Goal: Task Accomplishment & Management: Manage account settings

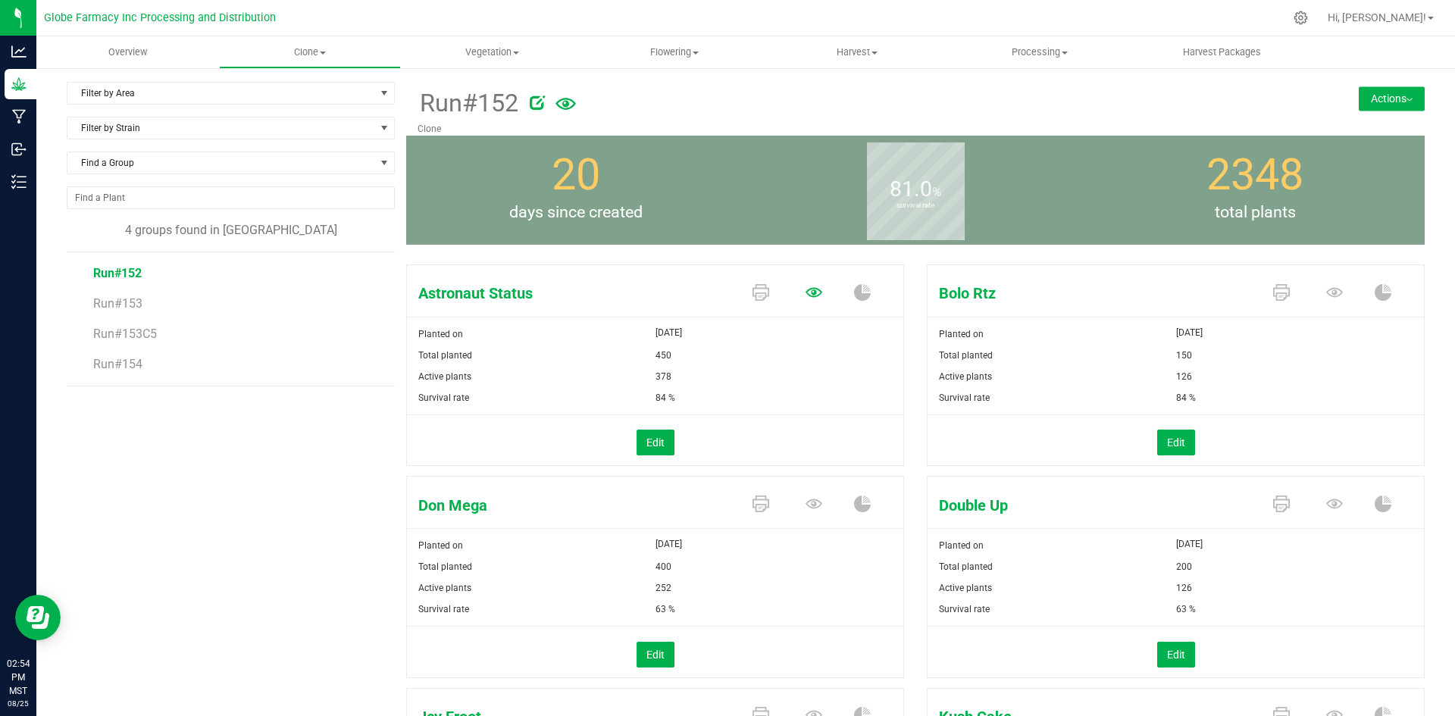
click at [805, 292] on icon at bounding box center [813, 292] width 17 height 17
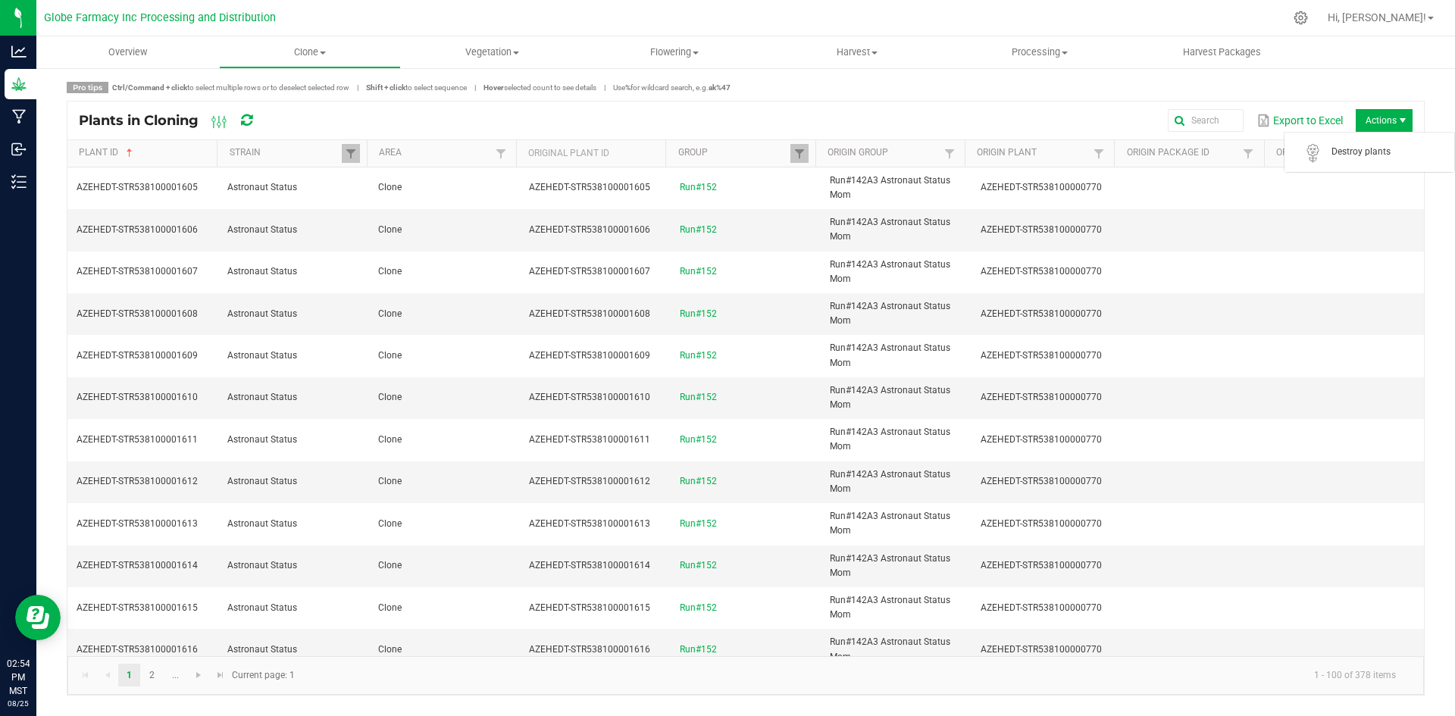
click at [1366, 123] on span "Actions" at bounding box center [1383, 120] width 57 height 23
click at [1359, 150] on span "Destroy plants" at bounding box center [1388, 151] width 114 height 13
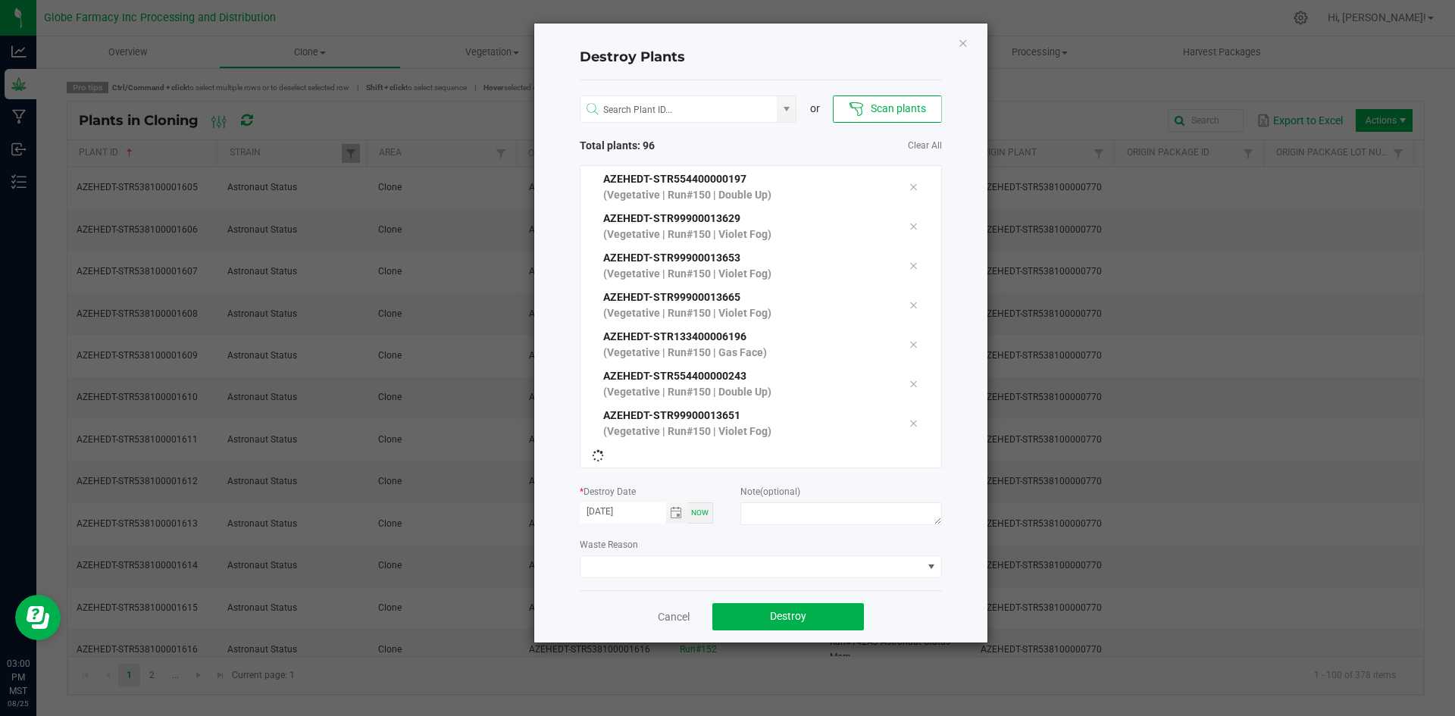
scroll to position [3504, 0]
click at [870, 505] on textarea at bounding box center [840, 513] width 201 height 23
type textarea "overage coffee/trash"
click at [776, 623] on button "Destroy" at bounding box center [788, 616] width 152 height 27
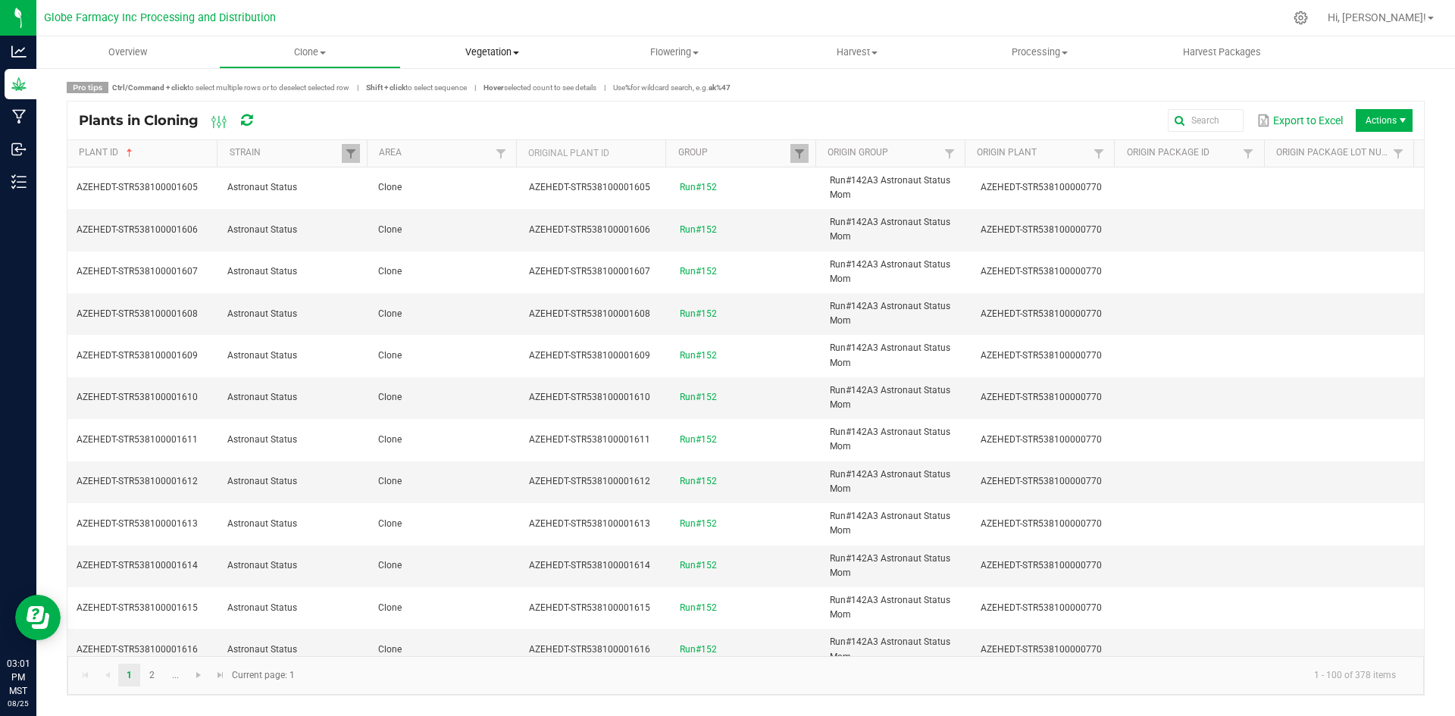
click at [509, 58] on span "Vegetation" at bounding box center [492, 52] width 181 height 14
click at [495, 83] on li "Veg groups" at bounding box center [492, 92] width 183 height 18
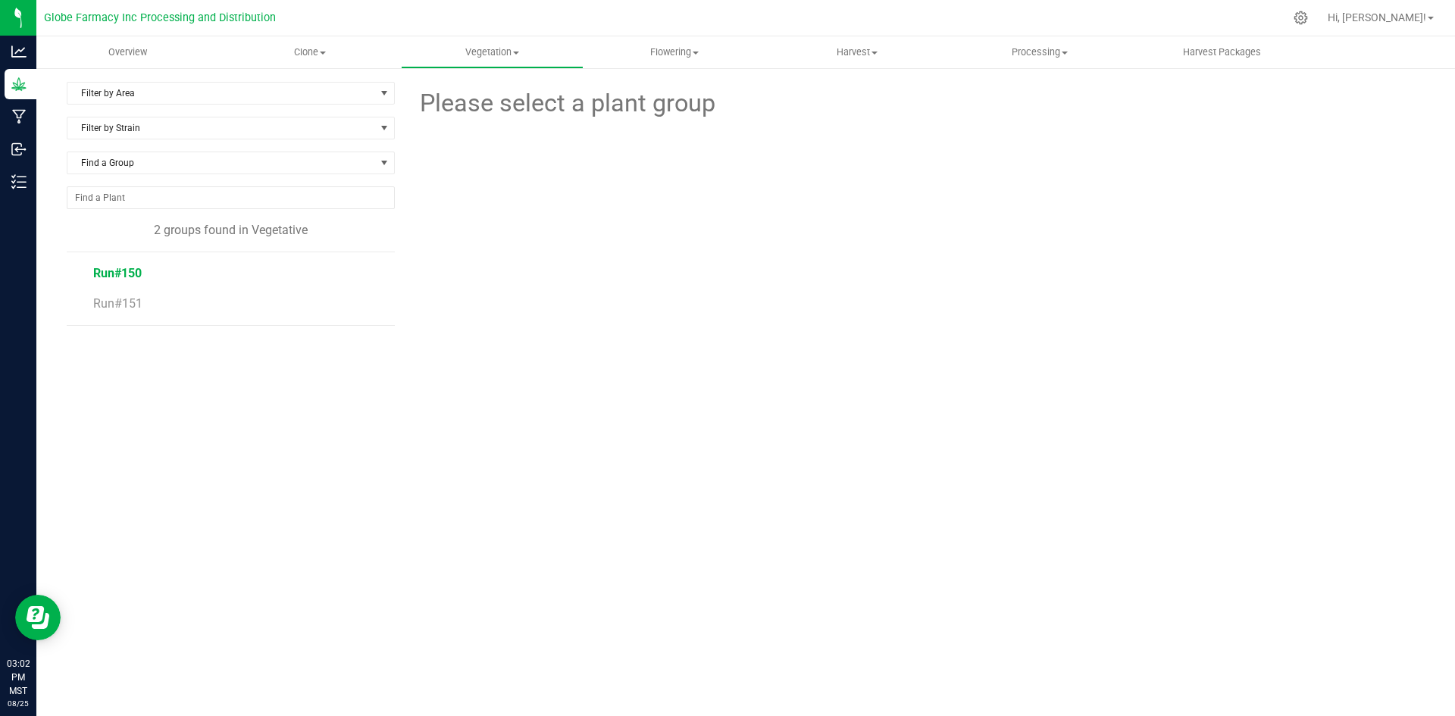
click at [129, 266] on span "Run#150" at bounding box center [117, 273] width 48 height 14
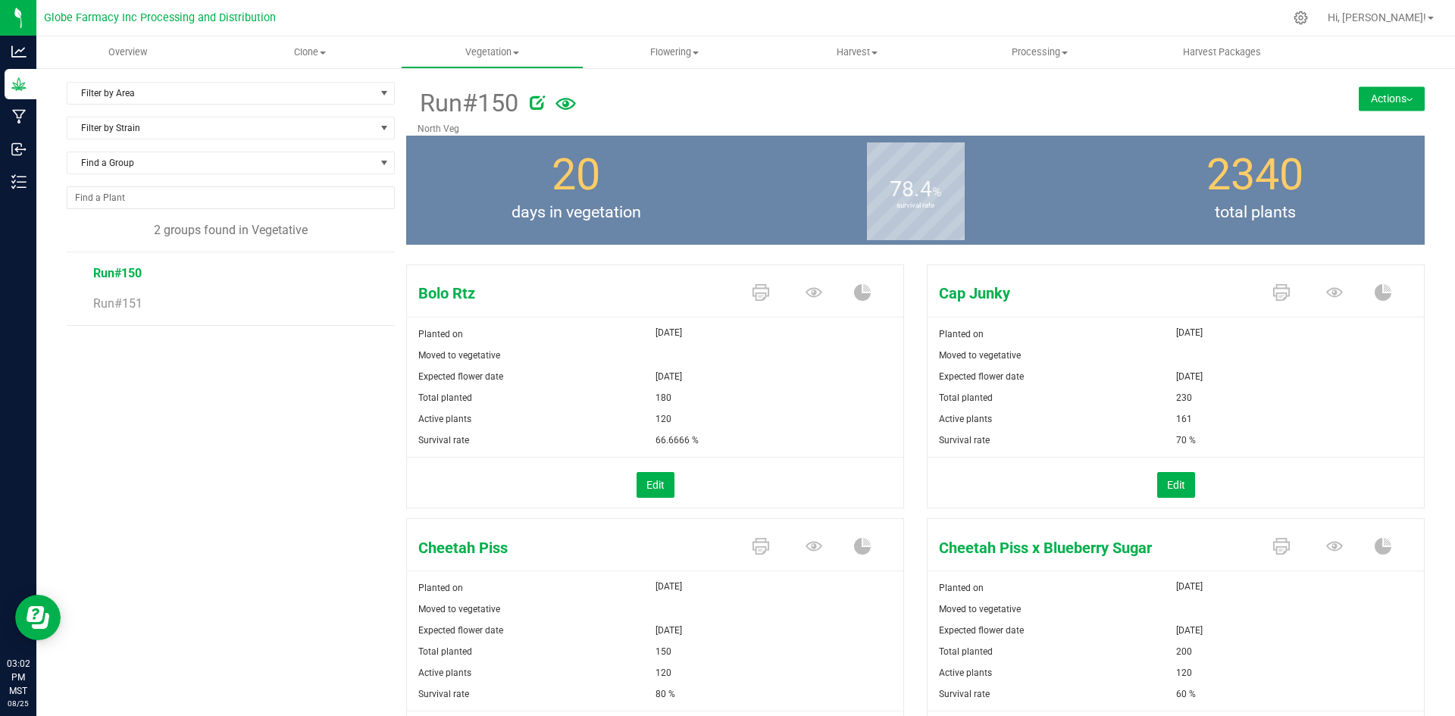
click at [1374, 92] on button "Actions" at bounding box center [1391, 98] width 66 height 24
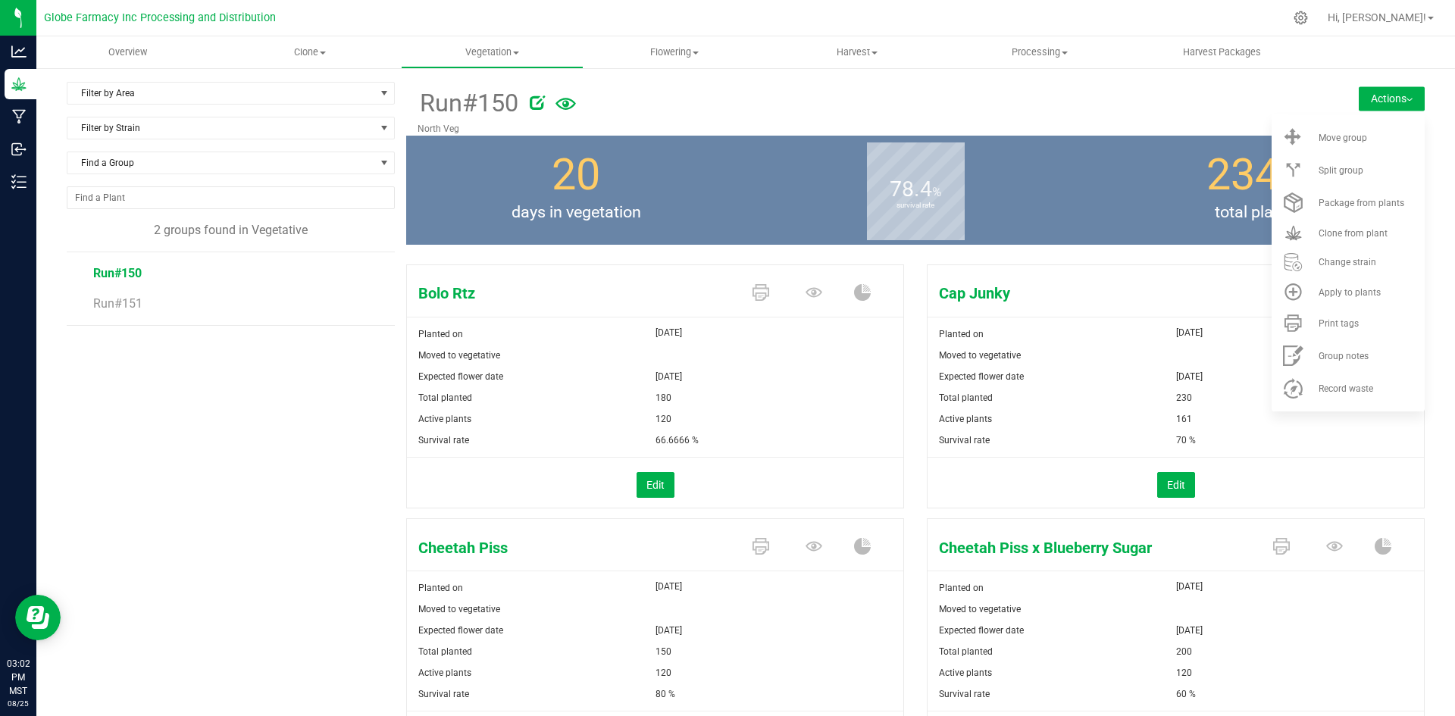
click at [796, 126] on p "North Veg" at bounding box center [830, 129] width 826 height 14
click at [802, 98] on div at bounding box center [892, 100] width 725 height 30
click at [729, 216] on span "days in vegetation" at bounding box center [575, 213] width 339 height 24
click at [736, 380] on div "[DATE]" at bounding box center [779, 376] width 248 height 21
click at [1341, 103] on div "Run#150 [GEOGRAPHIC_DATA] Actions Move group Split group" at bounding box center [915, 109] width 1018 height 54
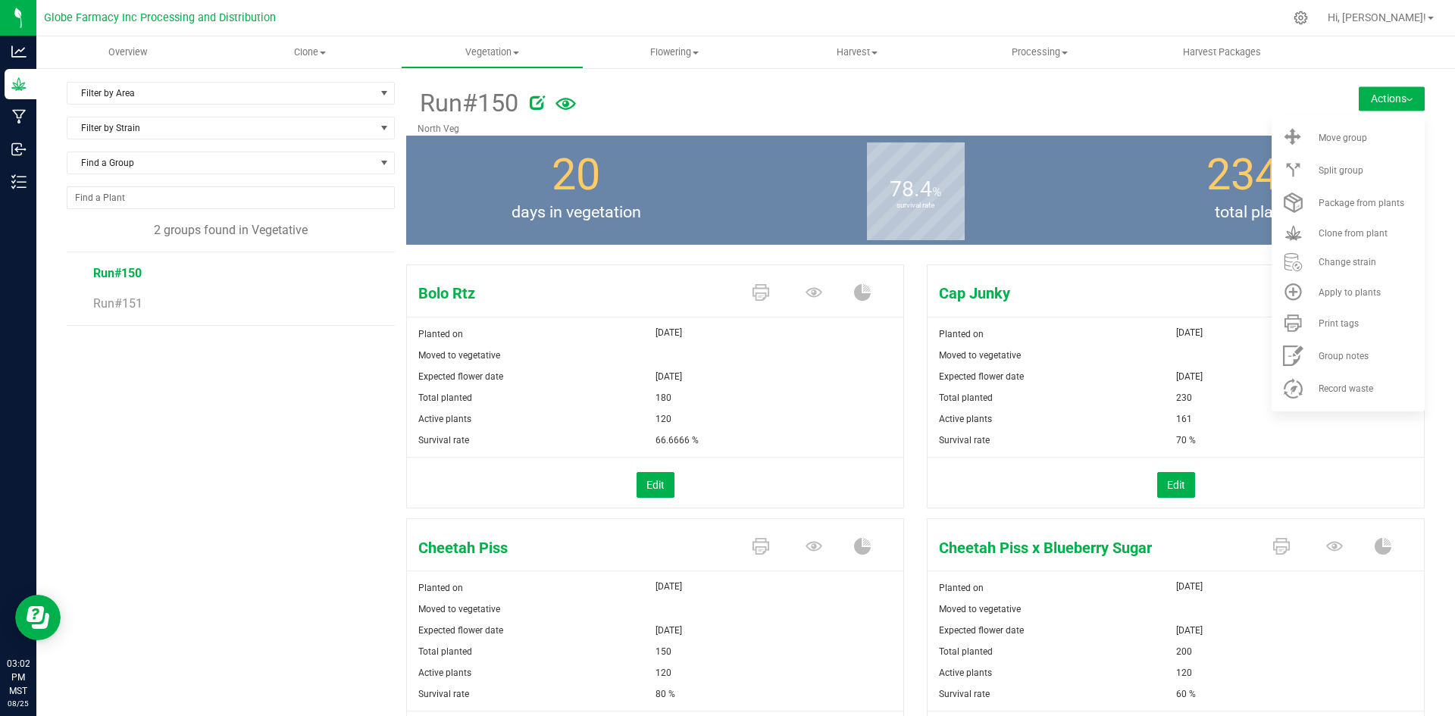
click at [1358, 98] on button "Actions" at bounding box center [1391, 98] width 66 height 24
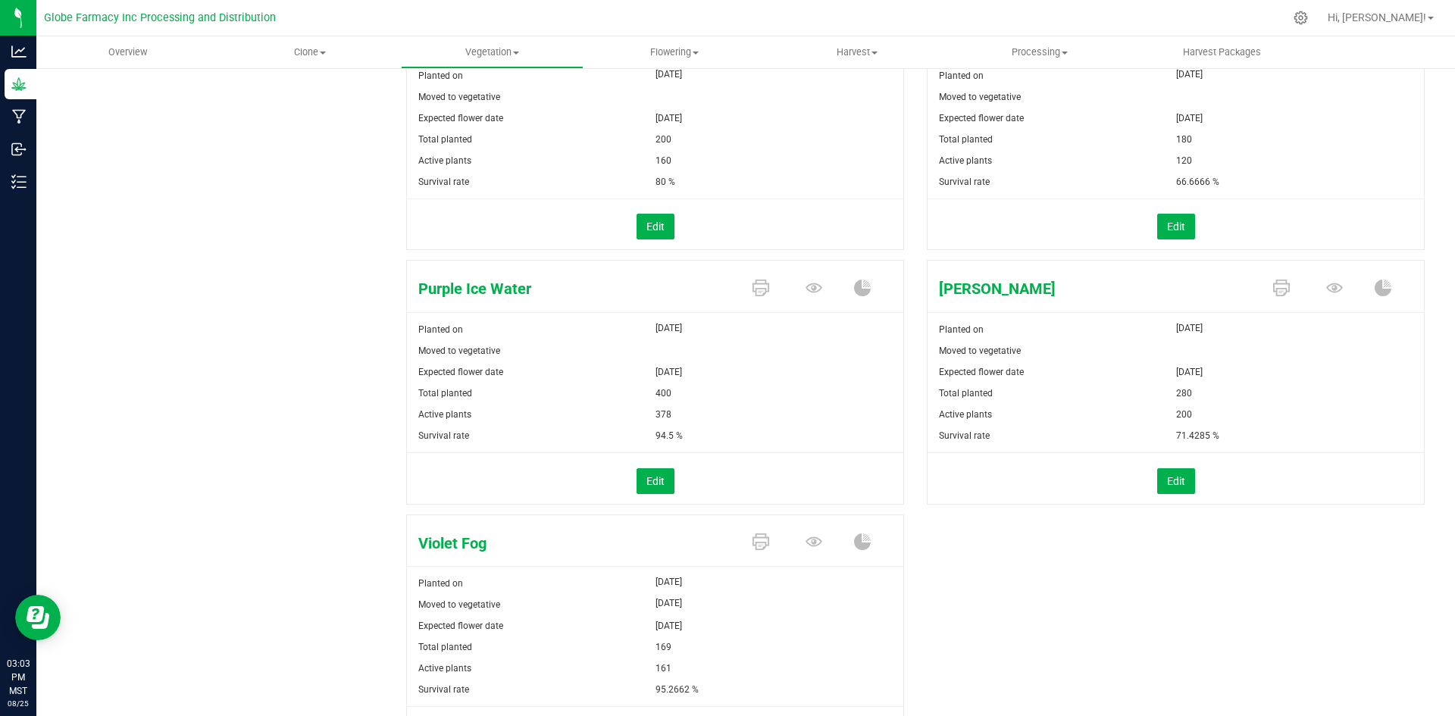
scroll to position [1364, 0]
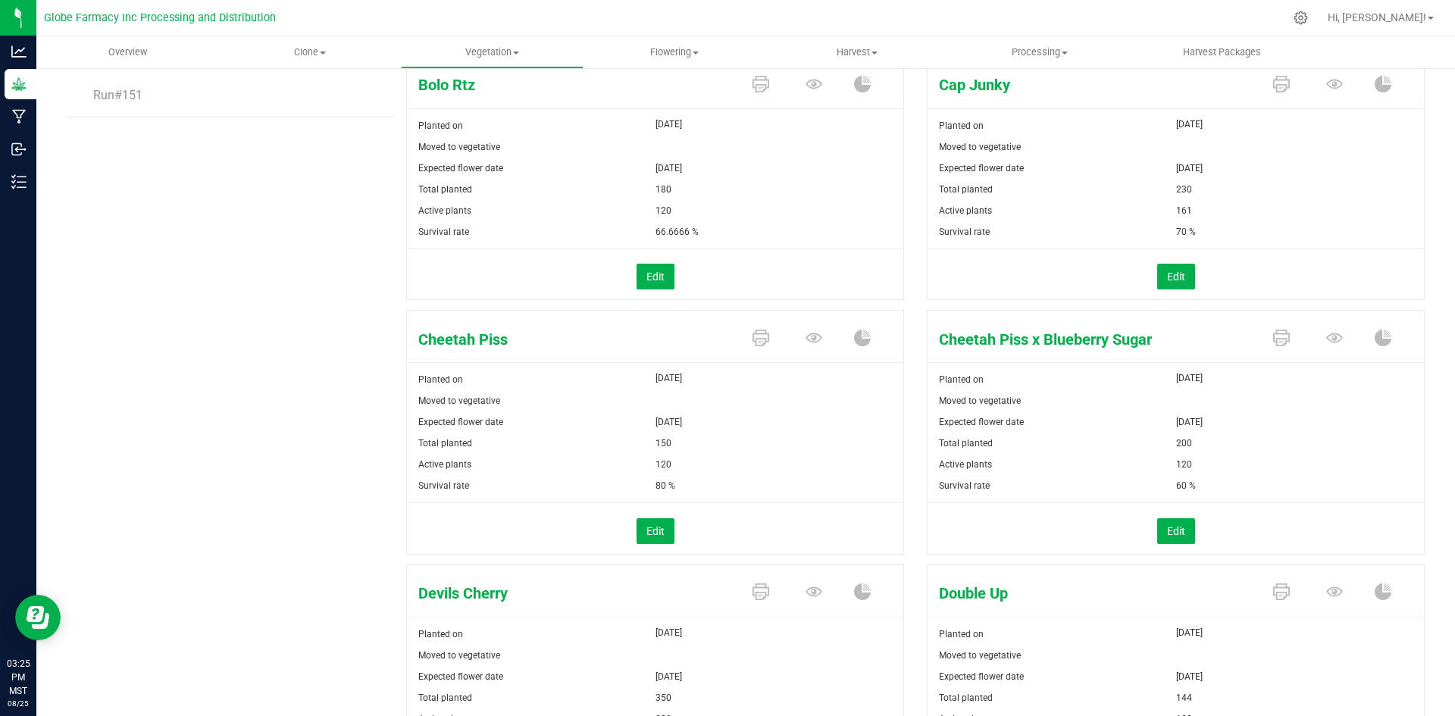
scroll to position [0, 0]
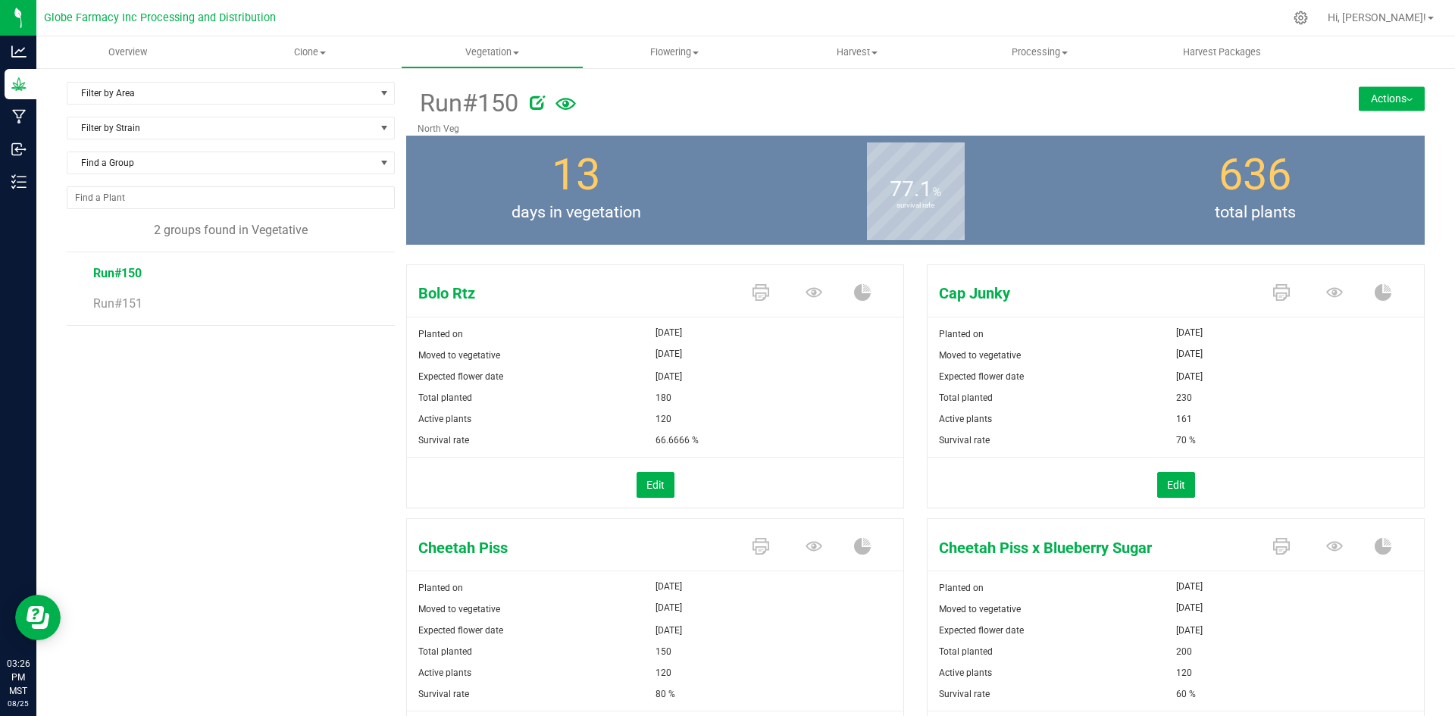
scroll to position [76, 0]
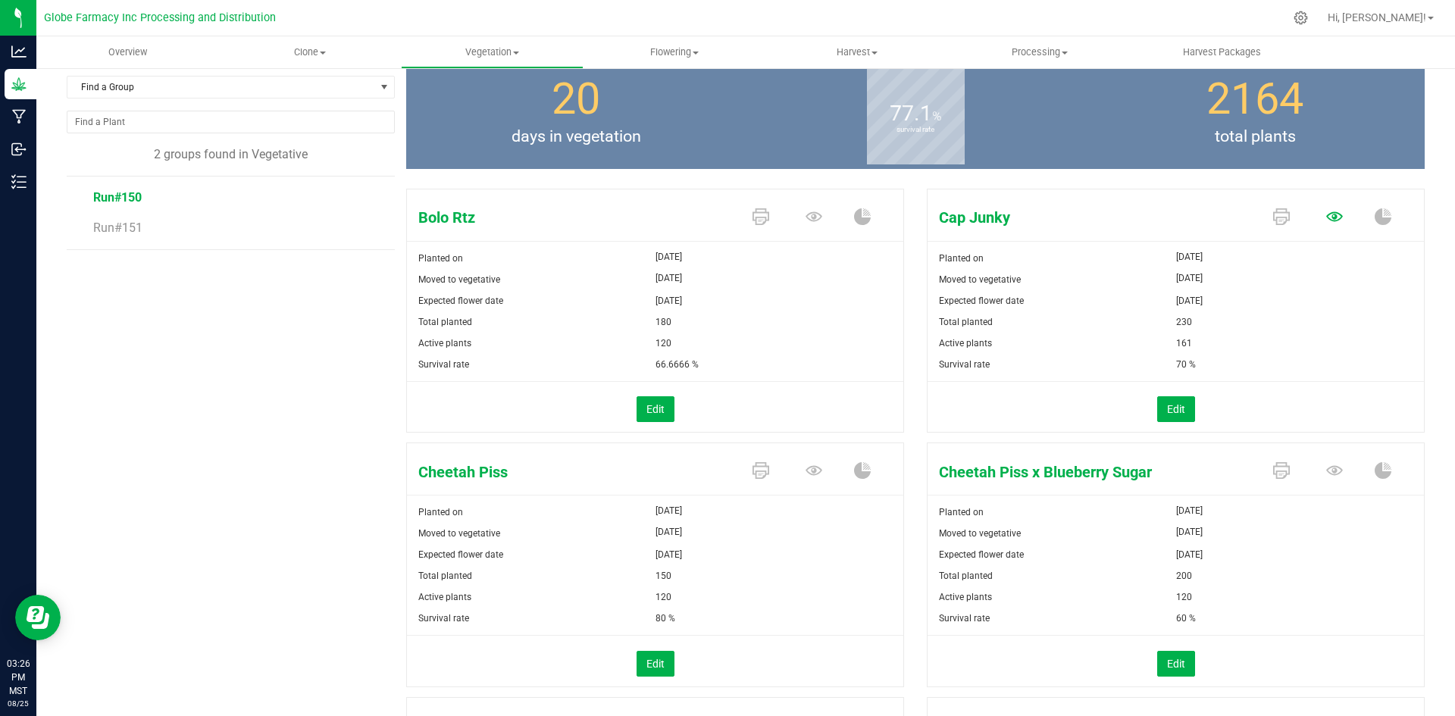
click at [1326, 219] on icon at bounding box center [1334, 216] width 17 height 17
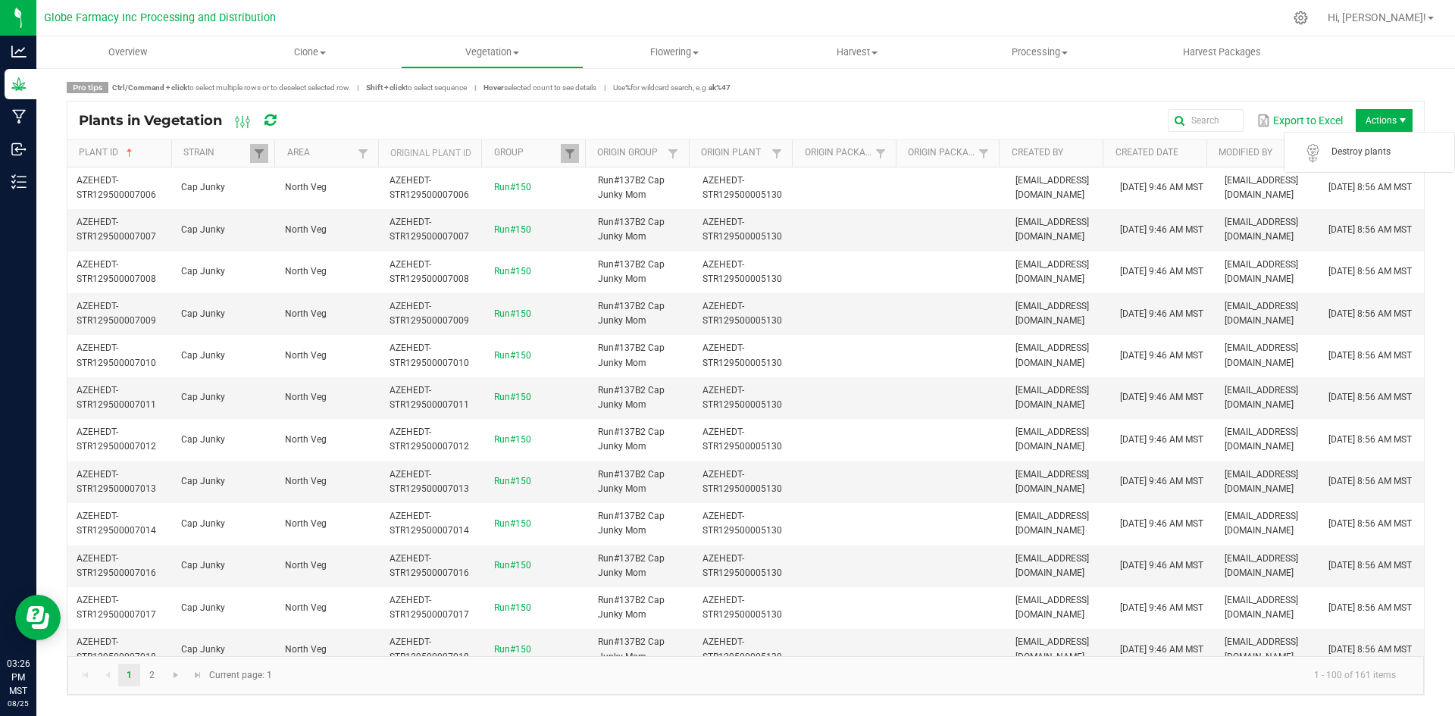
click at [1385, 122] on span "Actions" at bounding box center [1383, 120] width 57 height 23
click at [1355, 162] on span "Destroy plants" at bounding box center [1369, 152] width 152 height 30
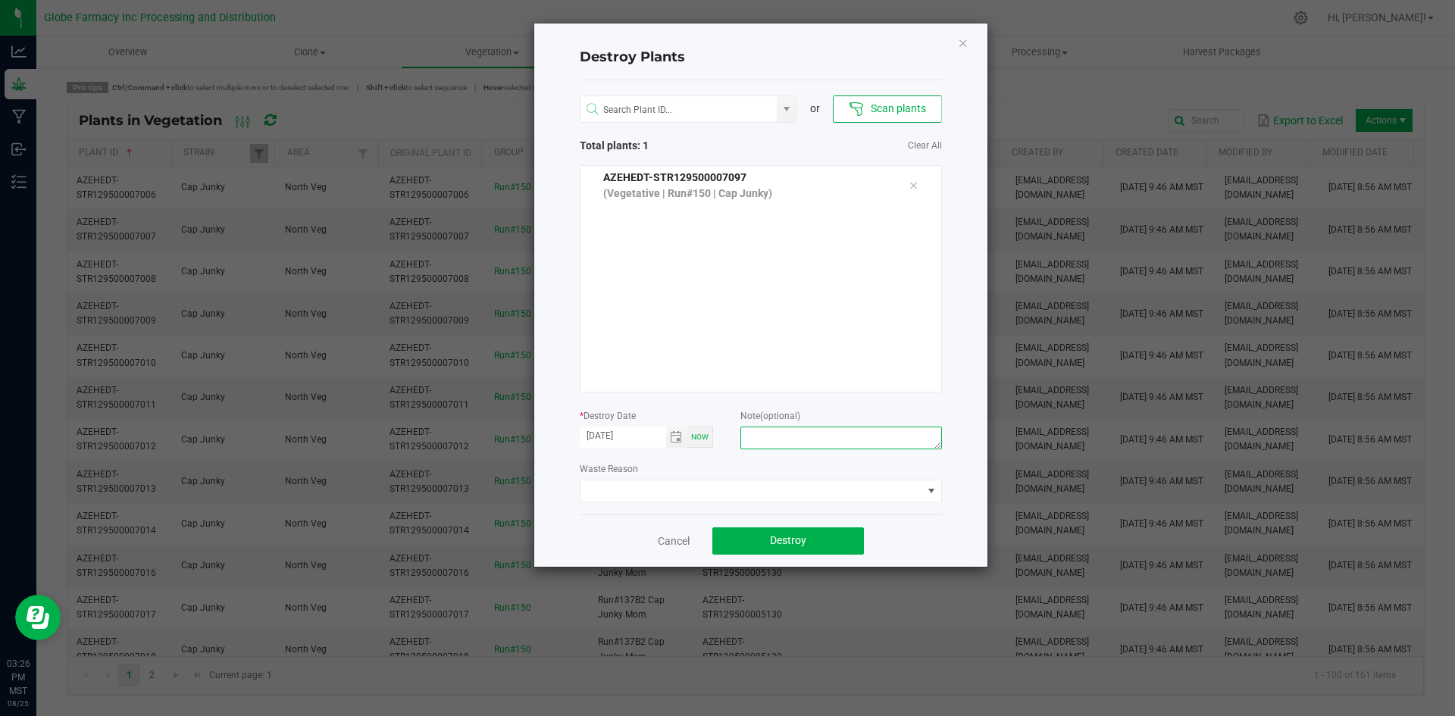
click at [808, 439] on textarea at bounding box center [840, 438] width 201 height 23
type textarea "overage coffee/trash"
click at [774, 536] on span "Destroy" at bounding box center [788, 540] width 36 height 12
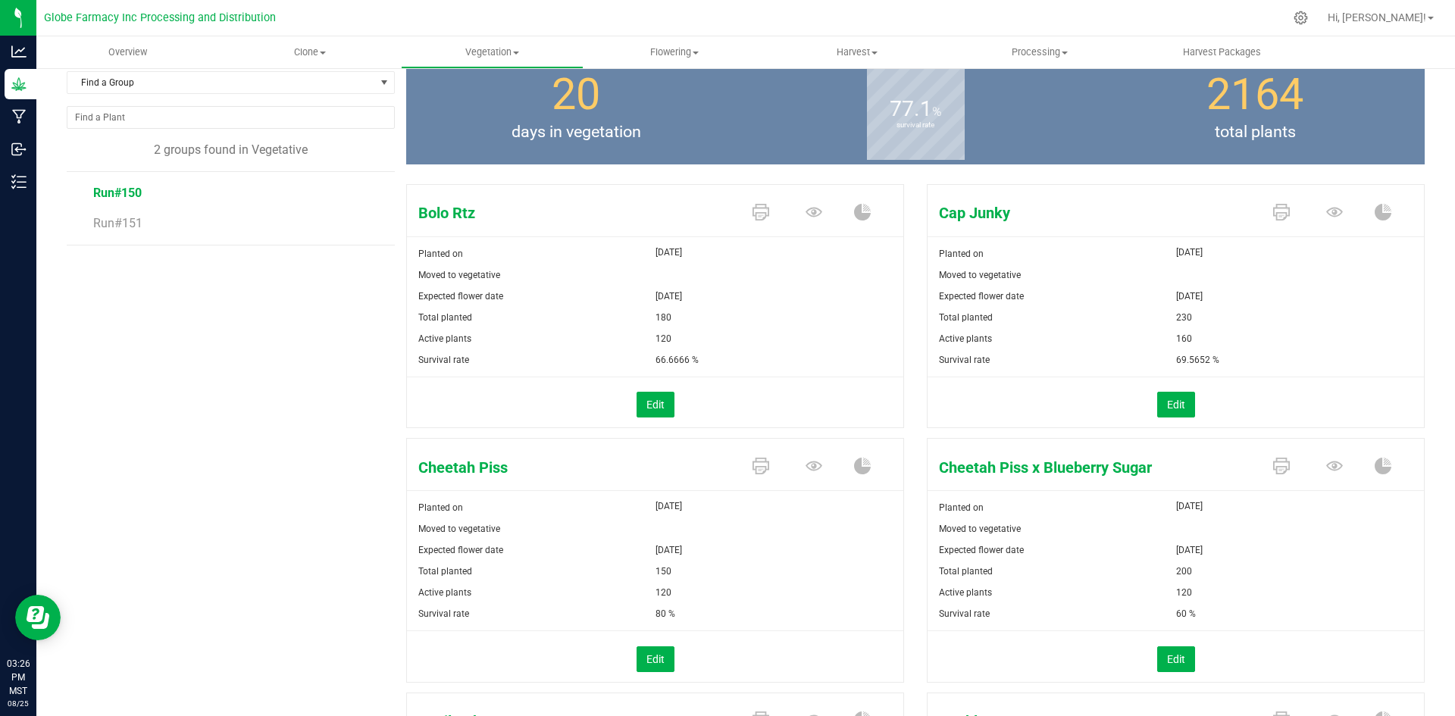
scroll to position [80, 0]
click at [142, 226] on li "Run#151" at bounding box center [238, 224] width 291 height 42
click at [129, 226] on span "Run#151" at bounding box center [117, 224] width 48 height 14
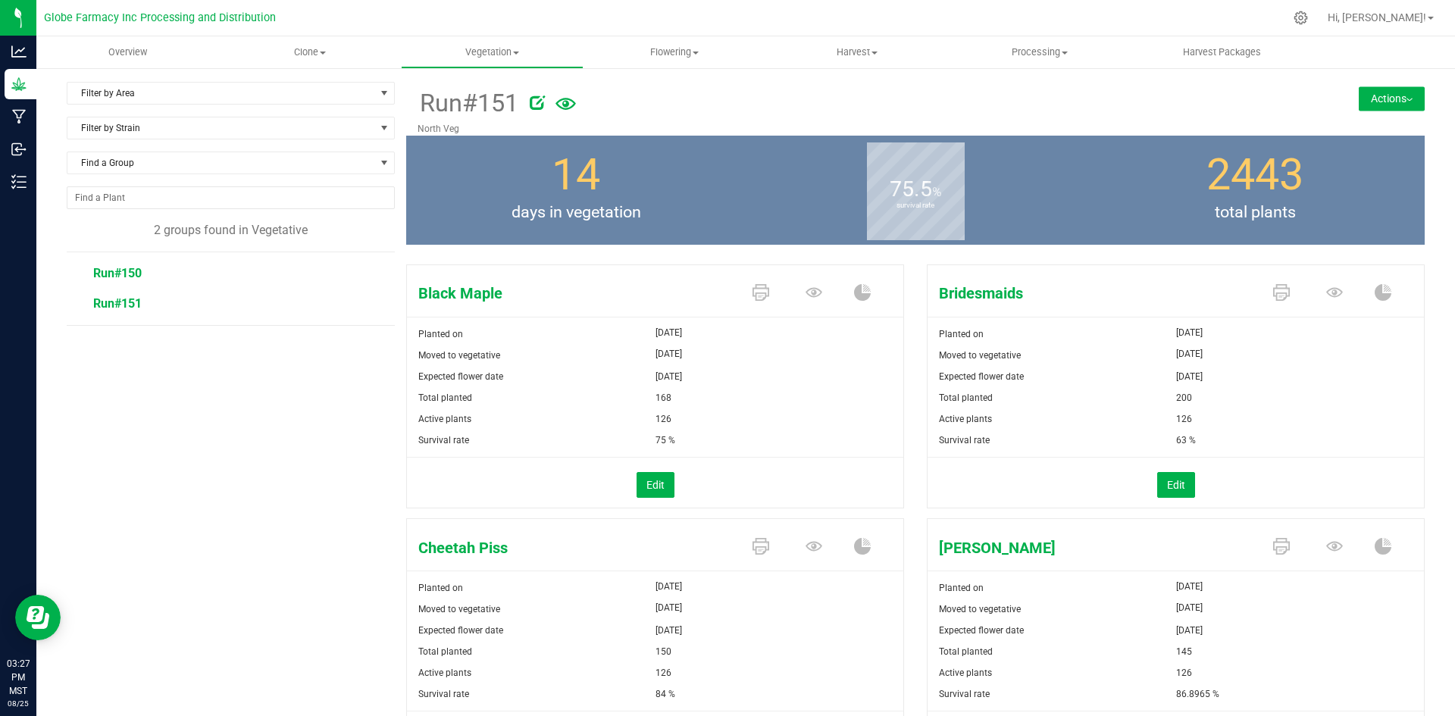
click at [130, 272] on span "Run#150" at bounding box center [117, 273] width 48 height 14
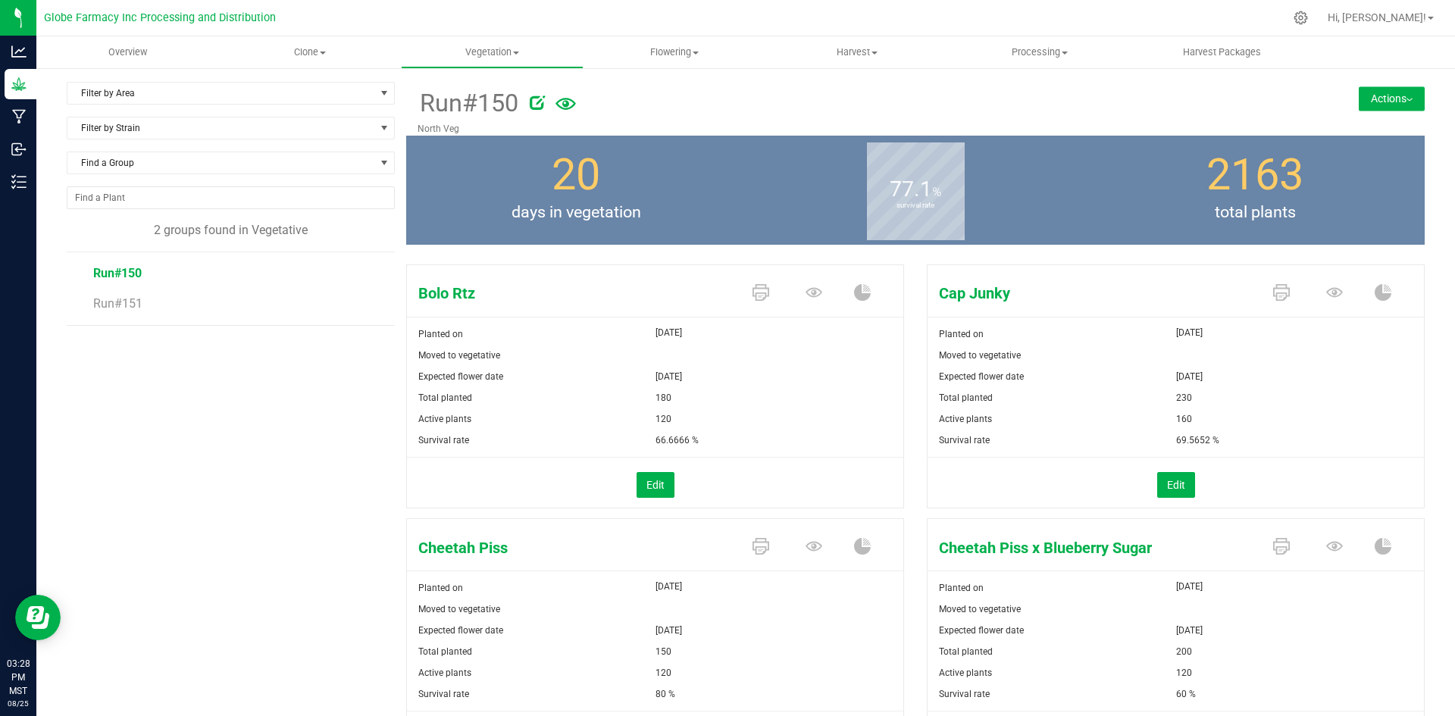
click at [1391, 94] on button "Actions" at bounding box center [1391, 98] width 66 height 24
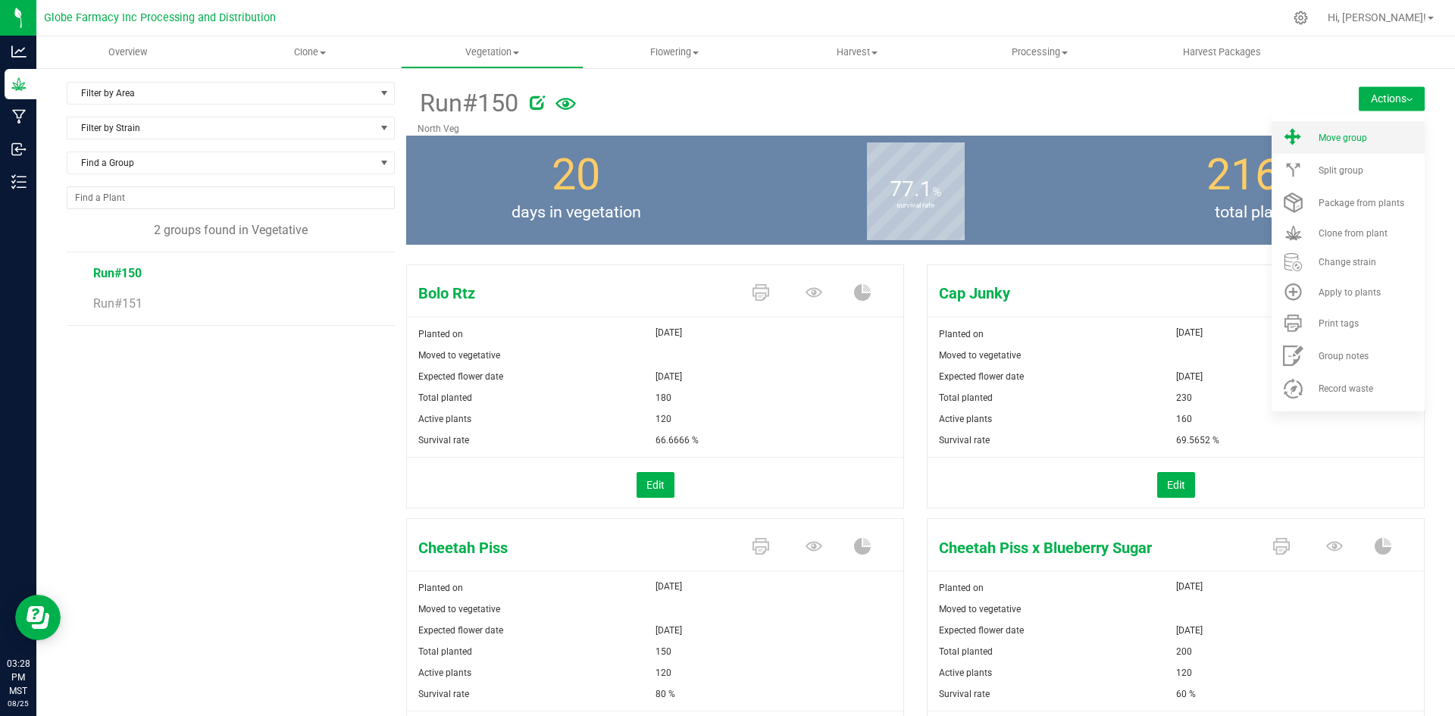
click at [1364, 131] on li "Move group" at bounding box center [1347, 137] width 153 height 33
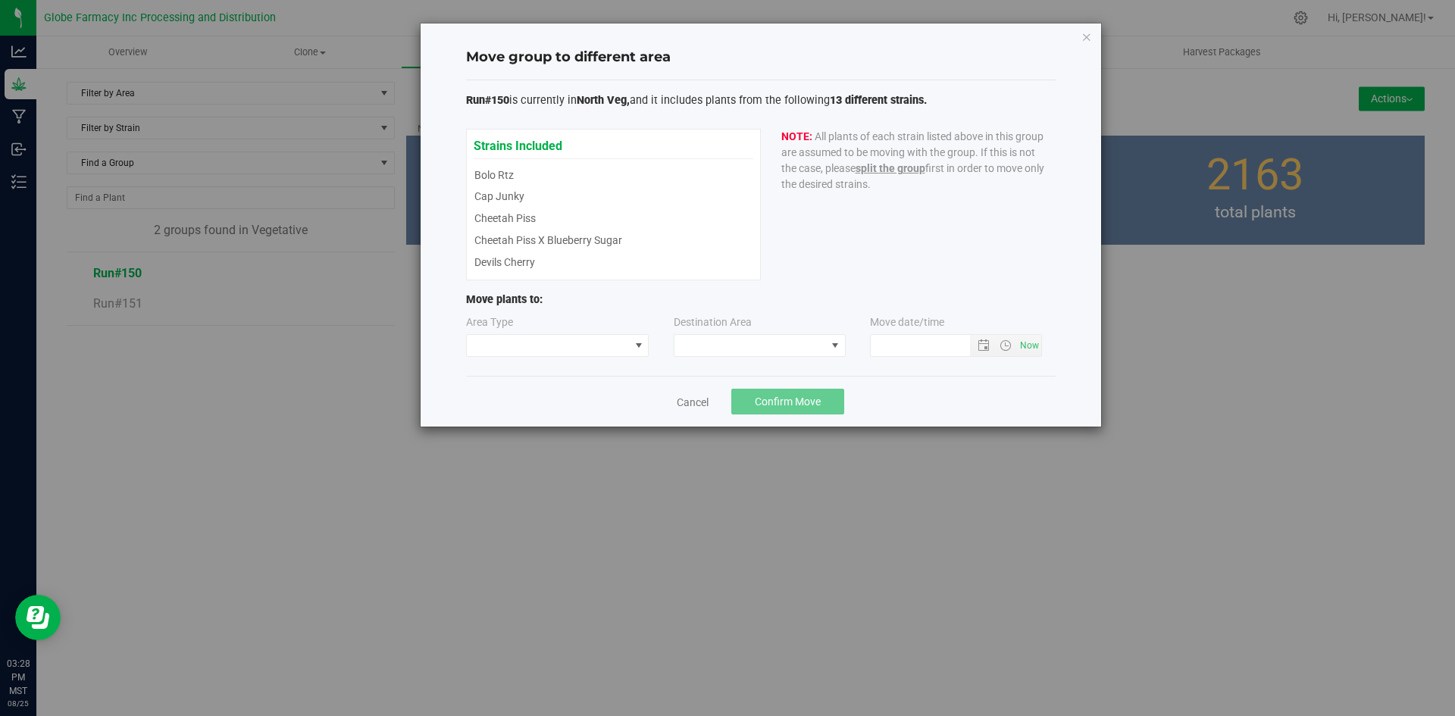
type input "8/25/2025 3:28 PM"
click at [549, 336] on span at bounding box center [548, 345] width 163 height 21
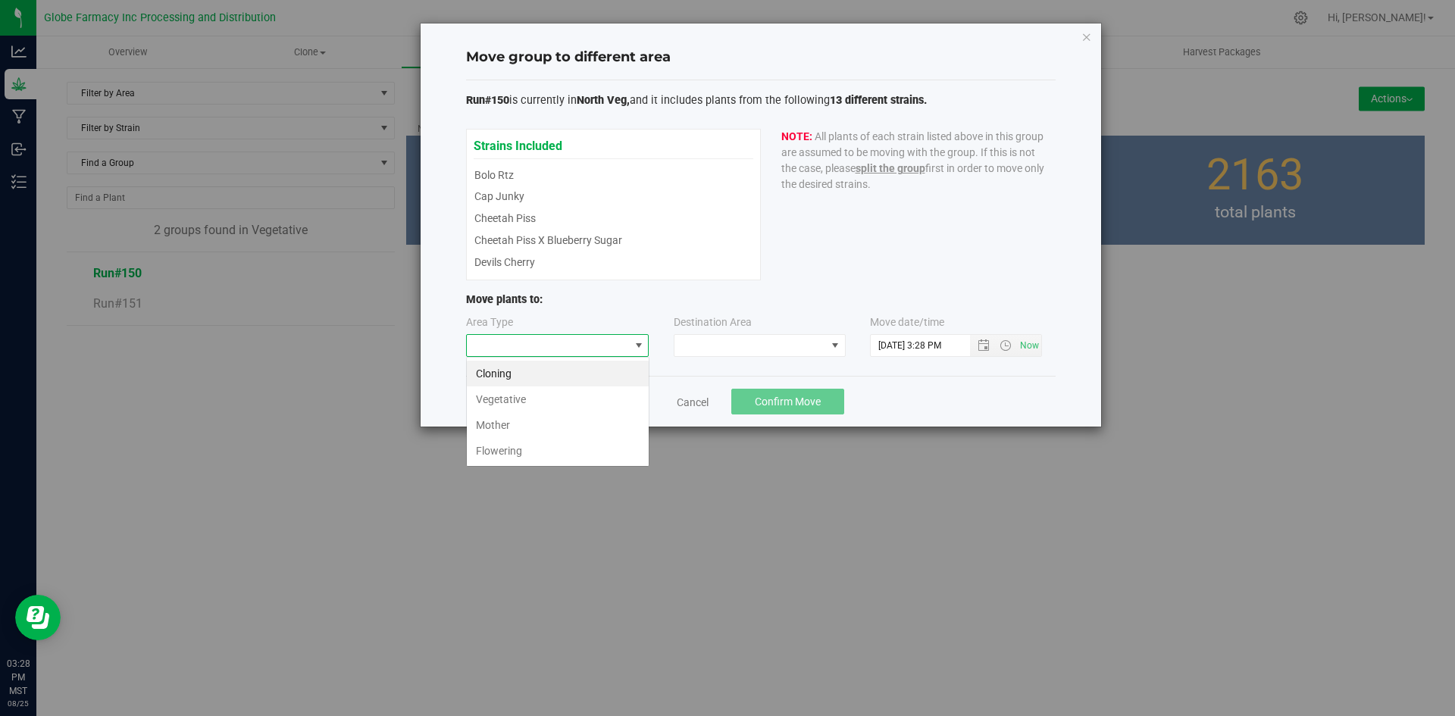
scroll to position [23, 183]
click at [526, 446] on li "Flowering" at bounding box center [558, 451] width 182 height 26
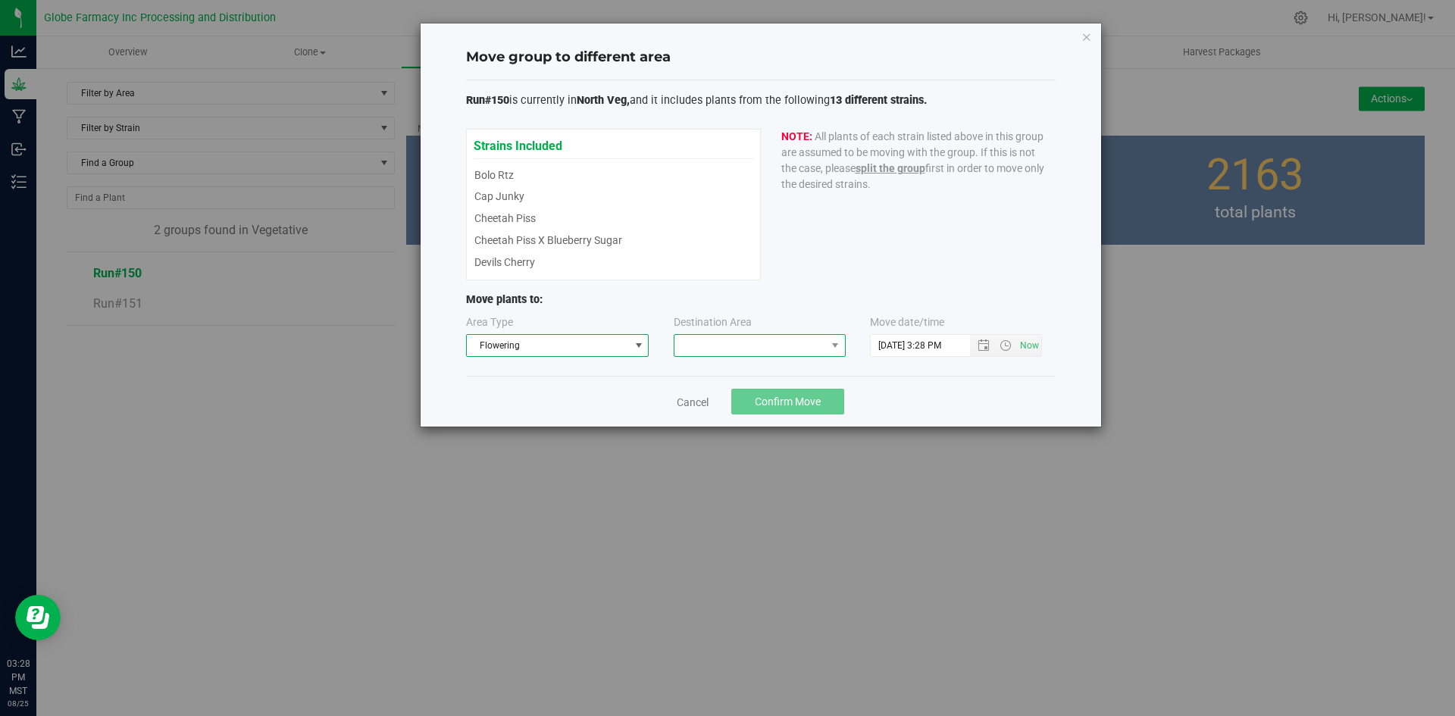
click at [687, 348] on span at bounding box center [750, 345] width 152 height 21
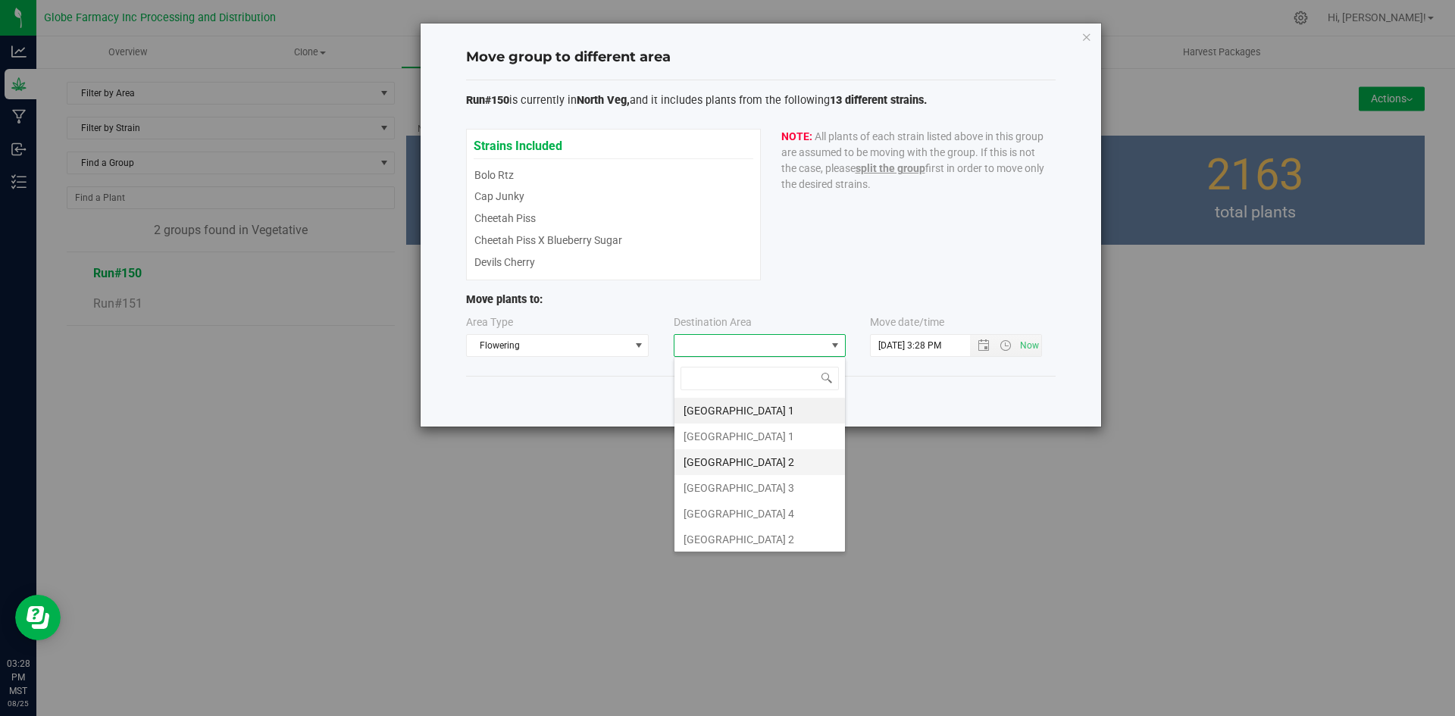
scroll to position [55, 0]
click at [746, 511] on li "North Flower Peak 3" at bounding box center [759, 511] width 170 height 26
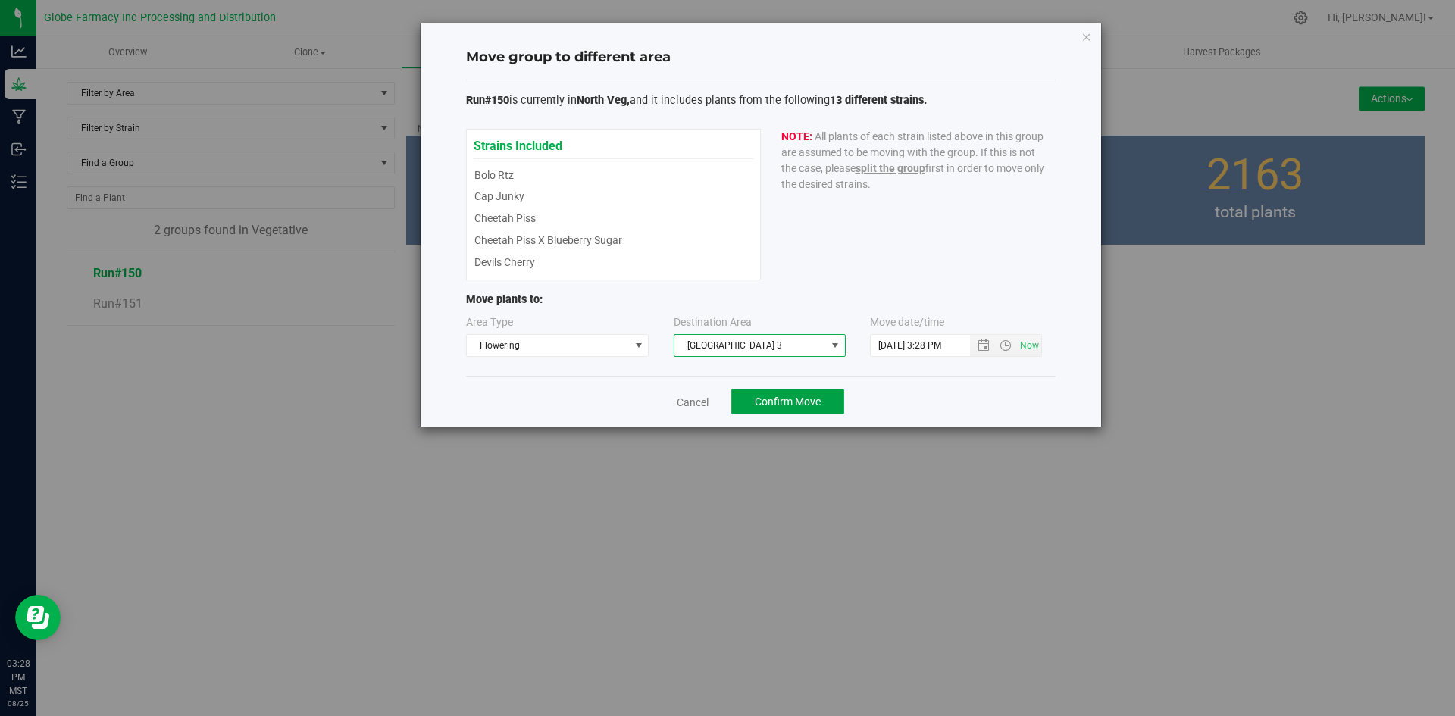
click at [771, 405] on span "Confirm Move" at bounding box center [788, 401] width 66 height 12
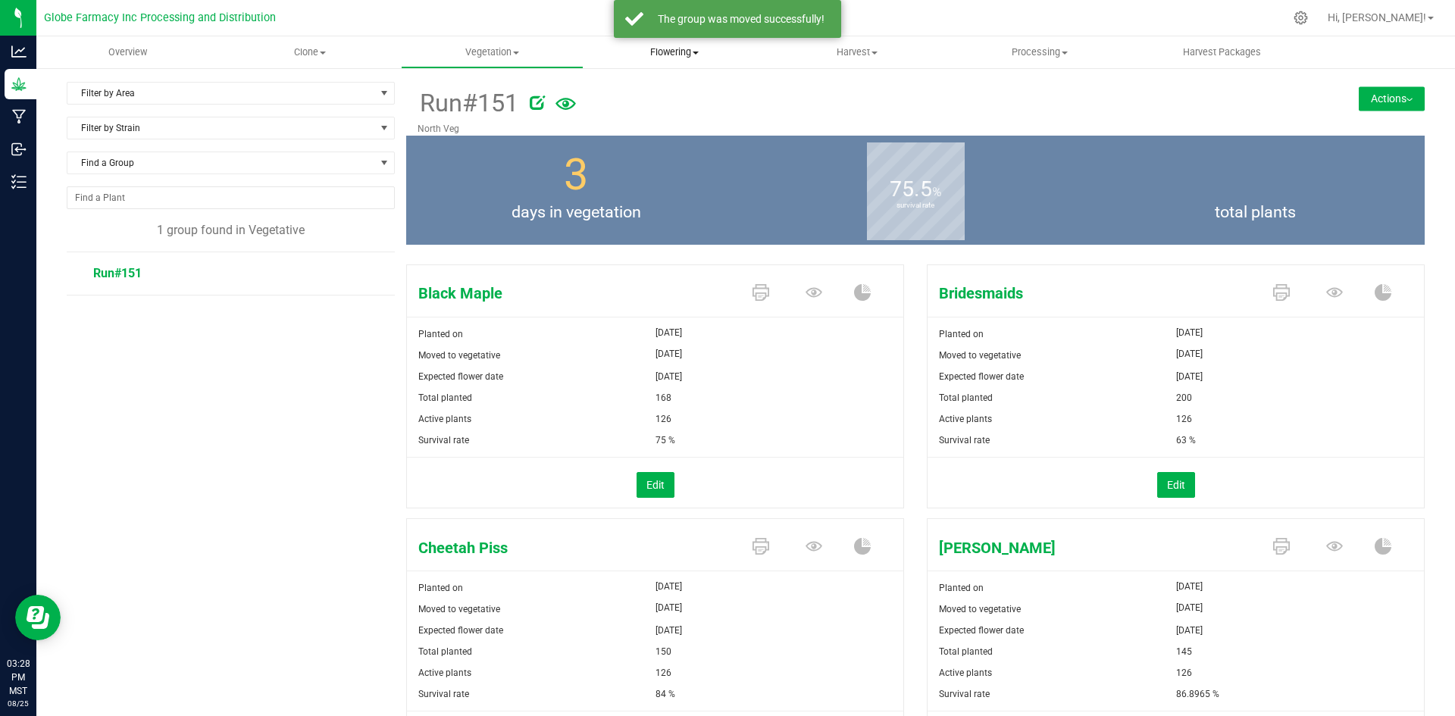
click at [686, 56] on span "Flowering" at bounding box center [674, 52] width 181 height 14
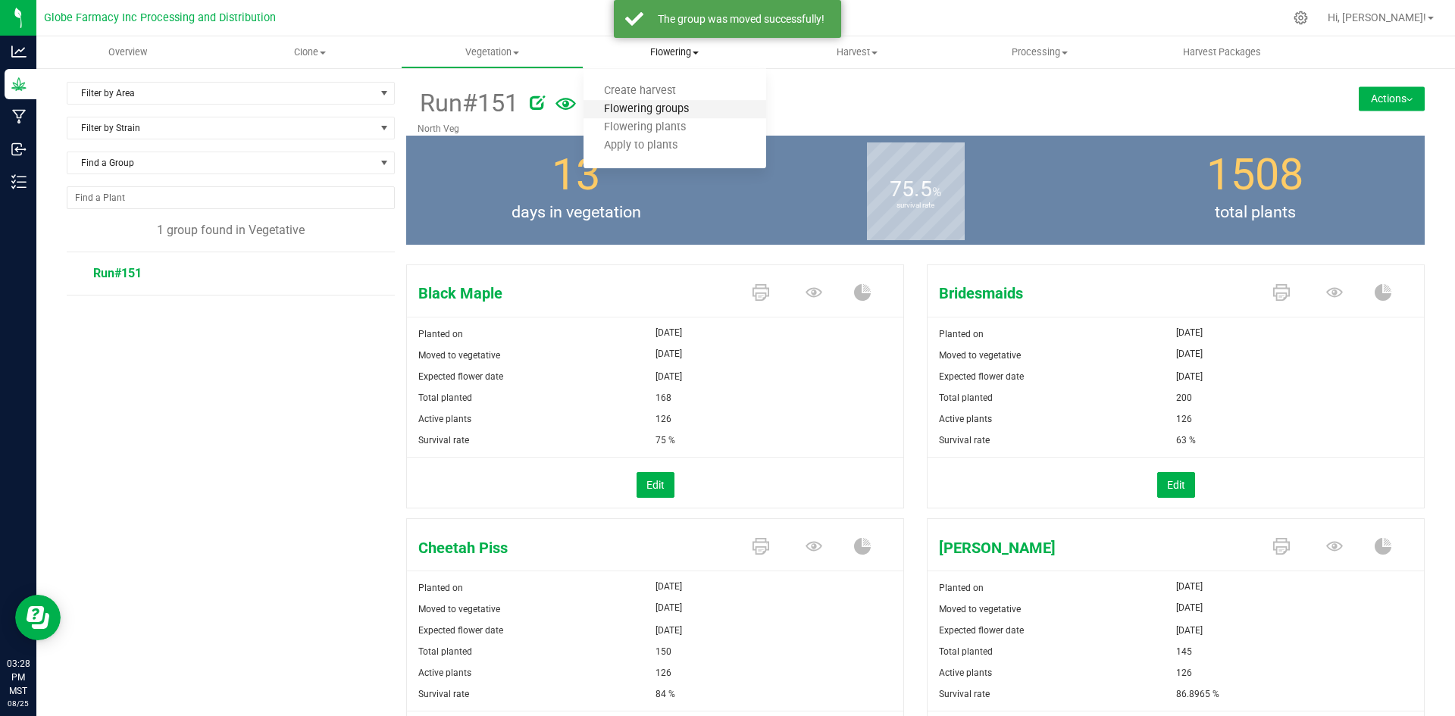
click at [669, 108] on span "Flowering groups" at bounding box center [646, 109] width 126 height 13
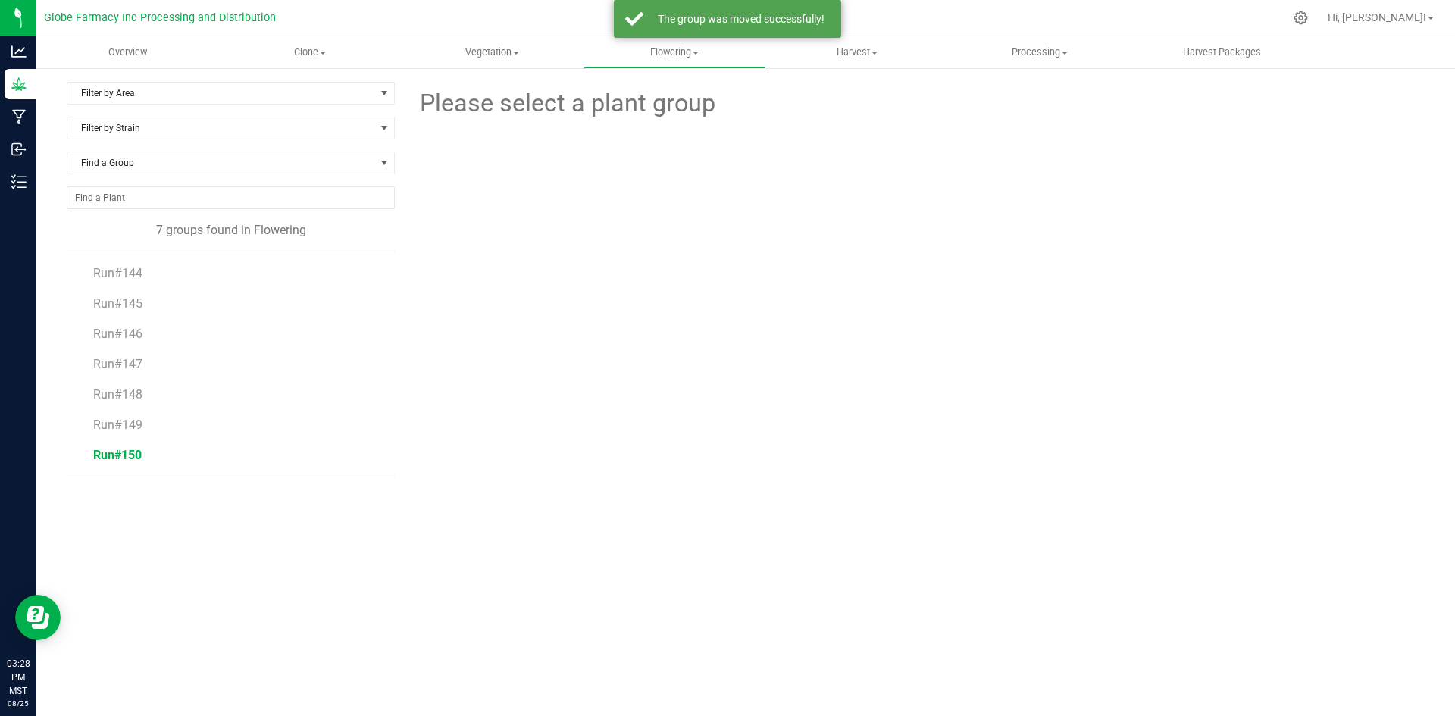
click at [110, 455] on span "Run#150" at bounding box center [117, 455] width 48 height 14
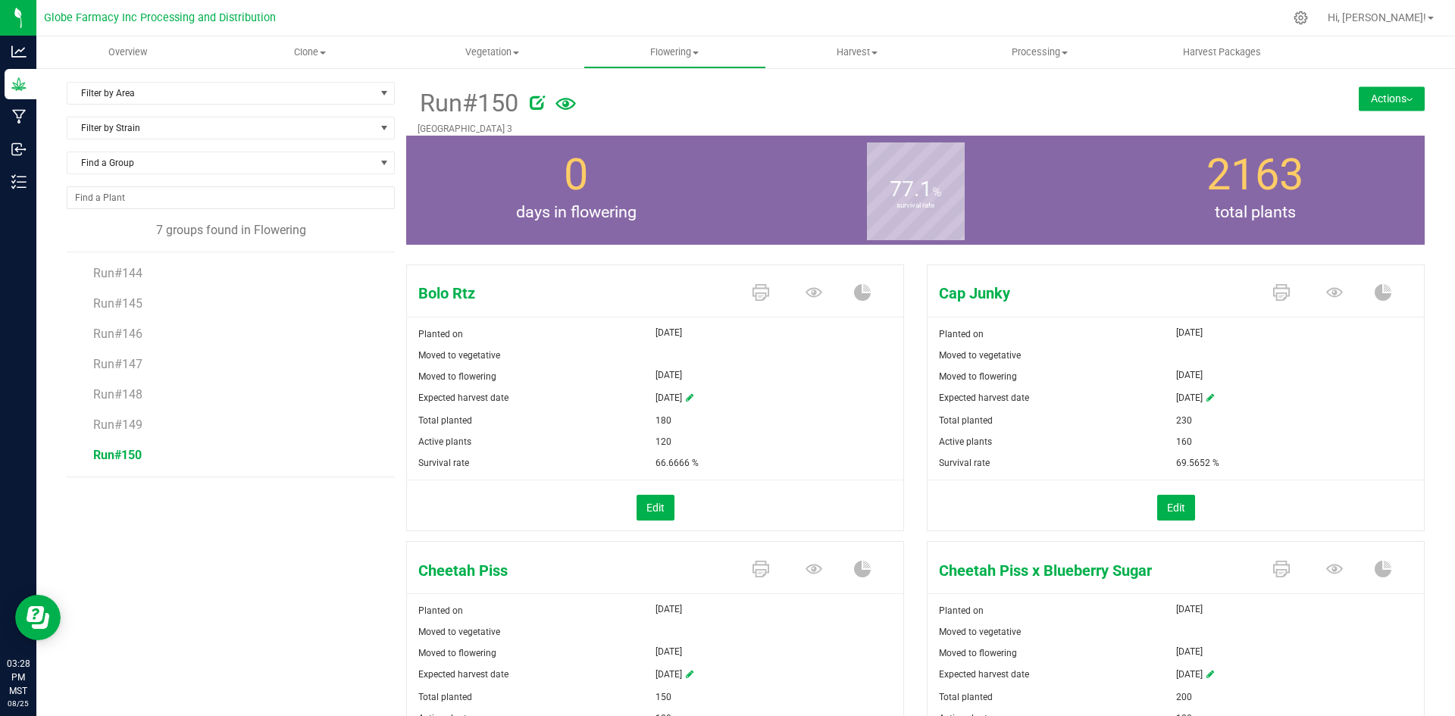
click at [1268, 98] on div "Run#150 North Flower Peak 3 Actions Move group Split group" at bounding box center [915, 109] width 1018 height 54
click at [1376, 98] on button "Actions" at bounding box center [1391, 98] width 66 height 24
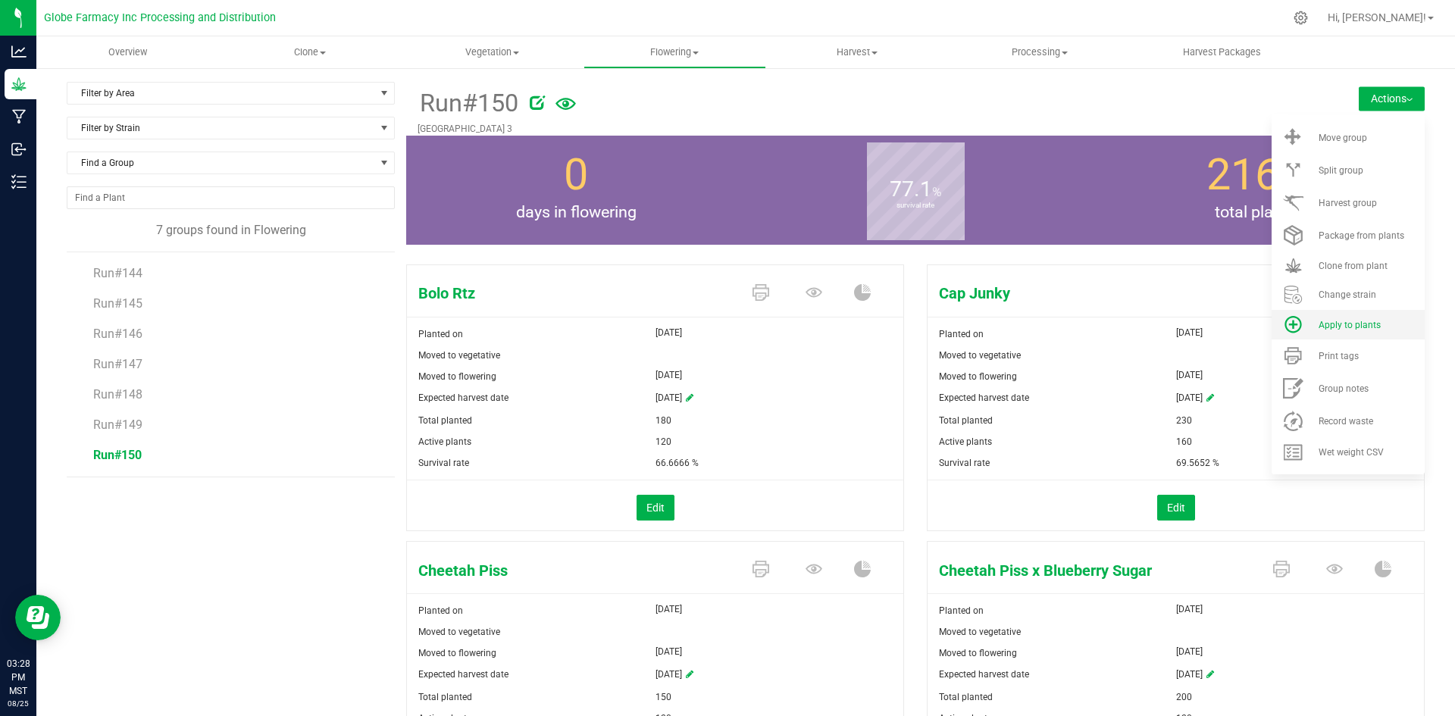
click at [1348, 336] on li "Apply to plants" at bounding box center [1347, 325] width 153 height 30
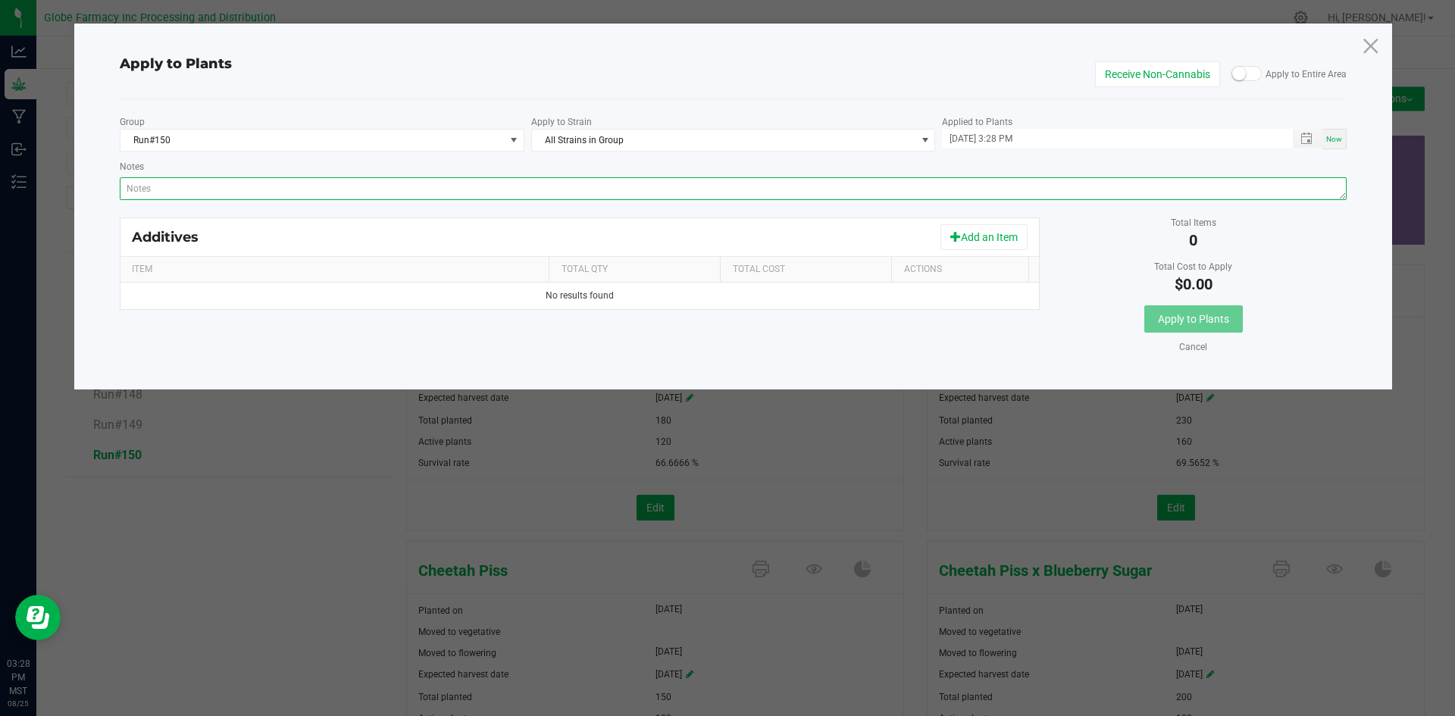
click at [688, 195] on textarea "Notes" at bounding box center [733, 188] width 1227 height 23
type textarea "v"
paste textarea "Calcium Nitrate, Monopotassium Phosphate, Potassium Sulfate, Iron Edta, Sodium …"
type textarea "Calcium Nitrate, Monopotassium Phosphate, Potassium Sulfate, Iron Edta, Sodium …"
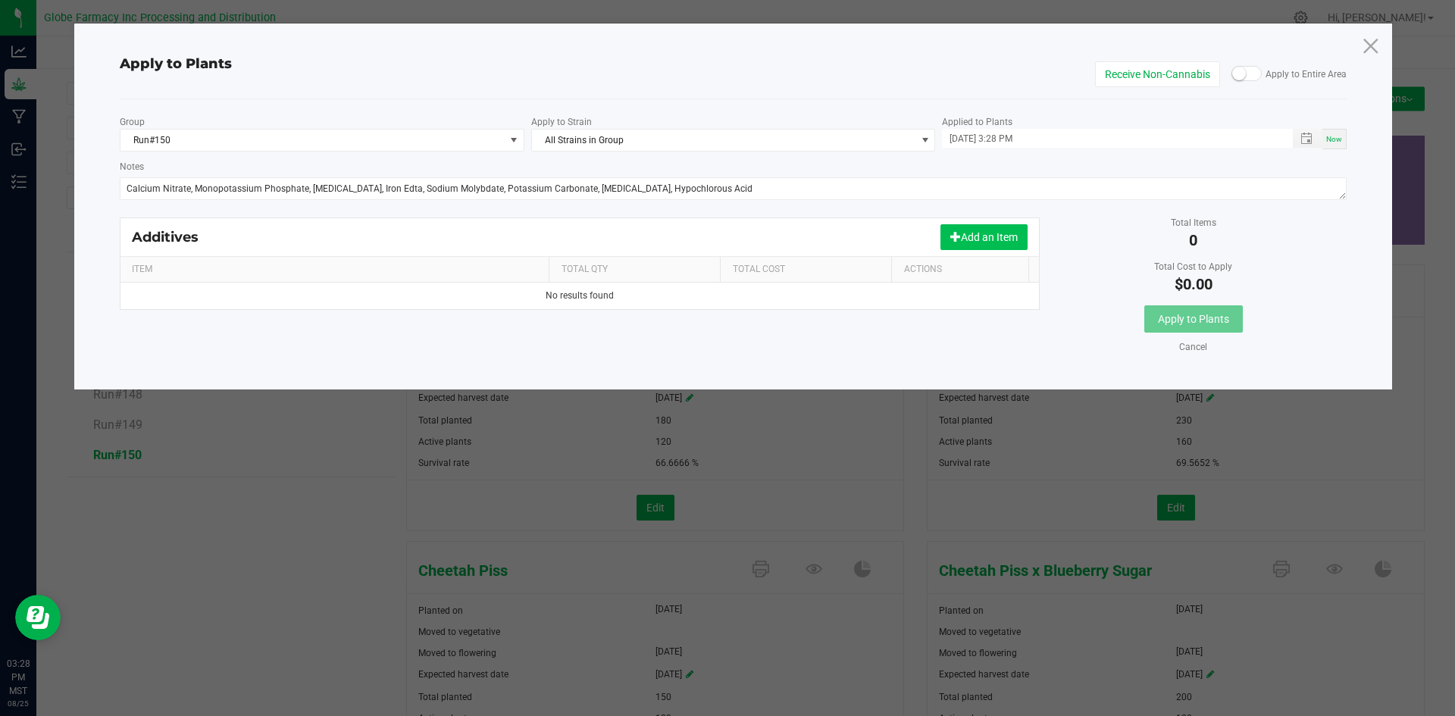
click at [989, 228] on button "Add an Item" at bounding box center [983, 237] width 87 height 26
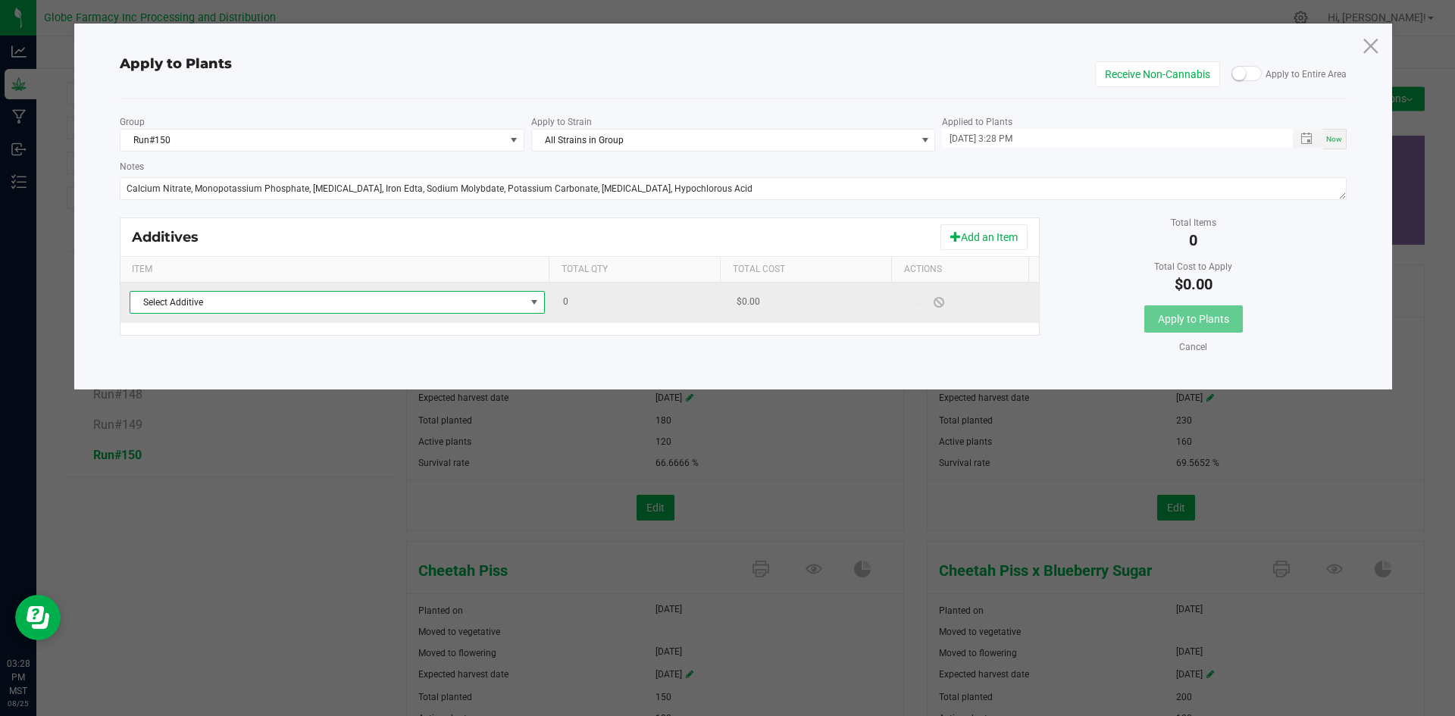
click at [508, 302] on span "Select Additive" at bounding box center [327, 302] width 395 height 21
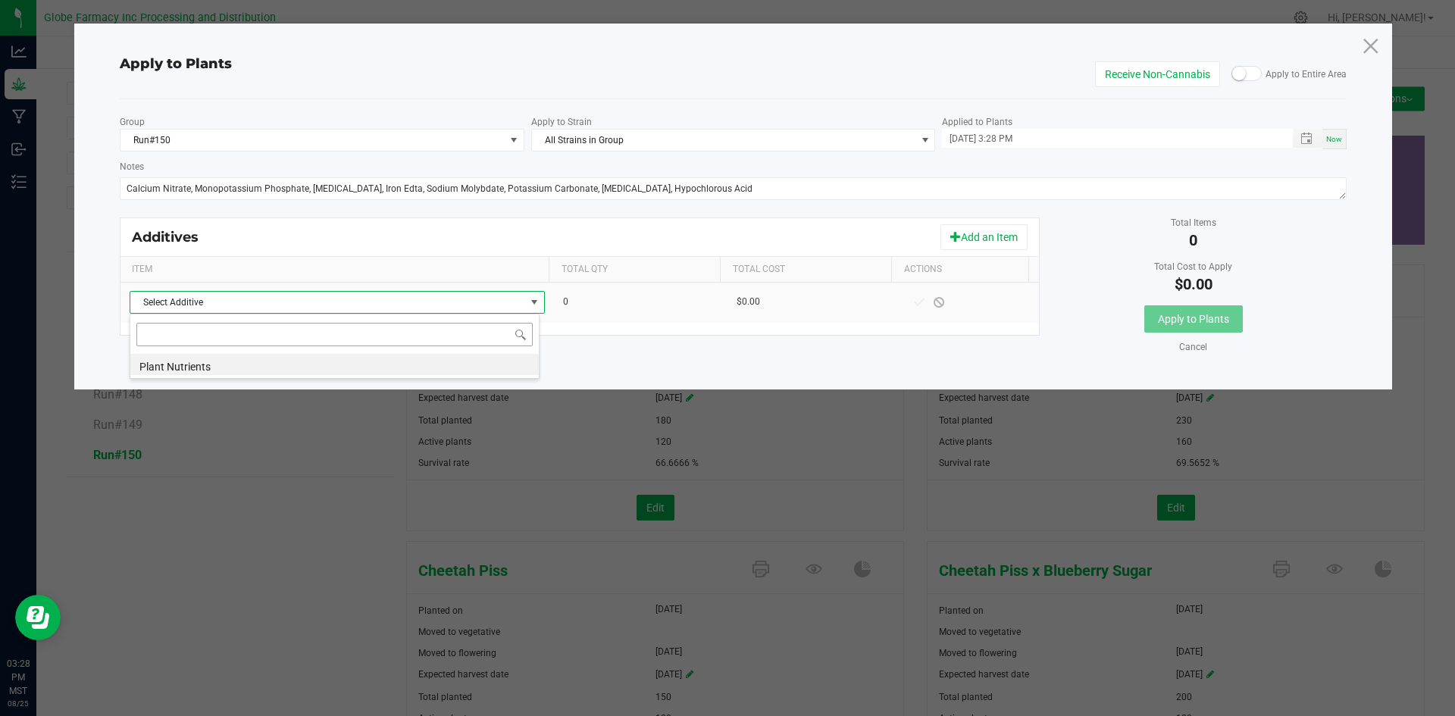
scroll to position [23, 410]
click at [448, 366] on li "Plant Nutrients" at bounding box center [334, 364] width 408 height 21
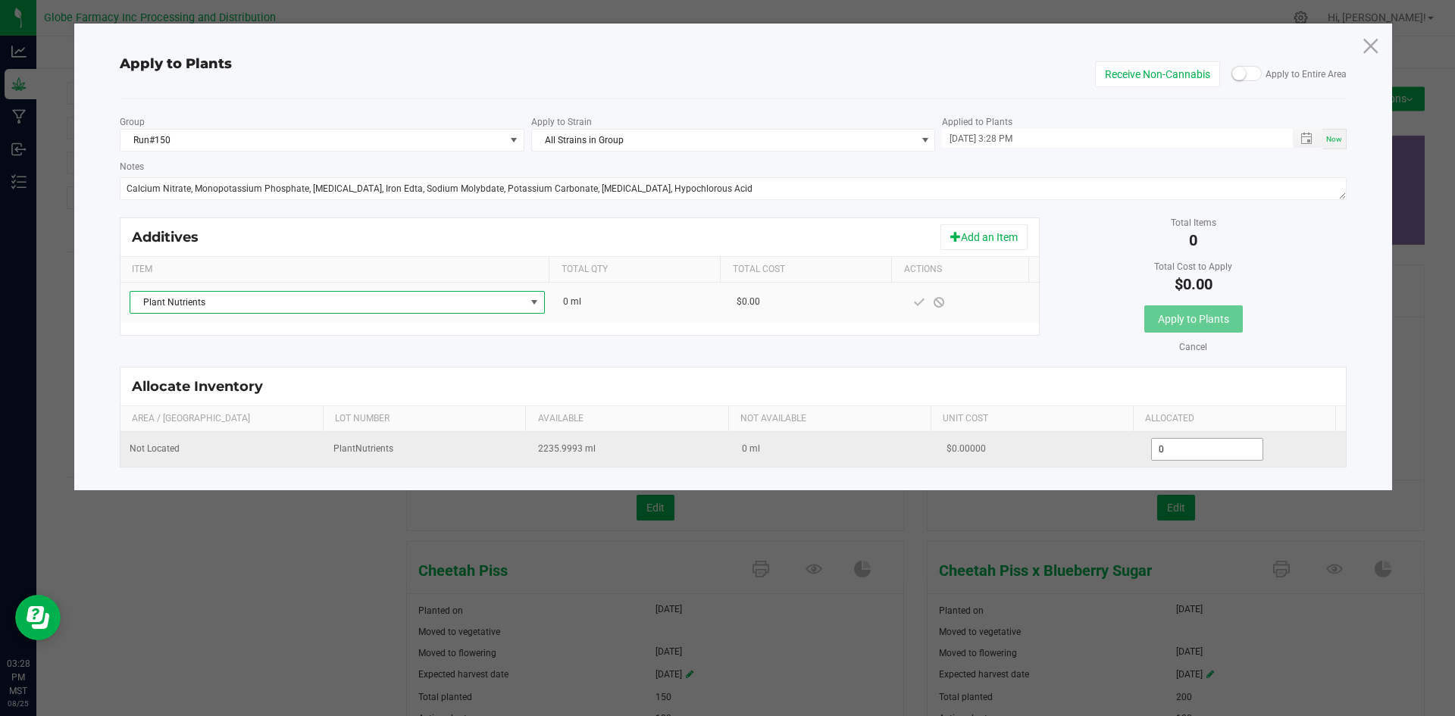
click at [1159, 442] on input "0" at bounding box center [1206, 449] width 111 height 21
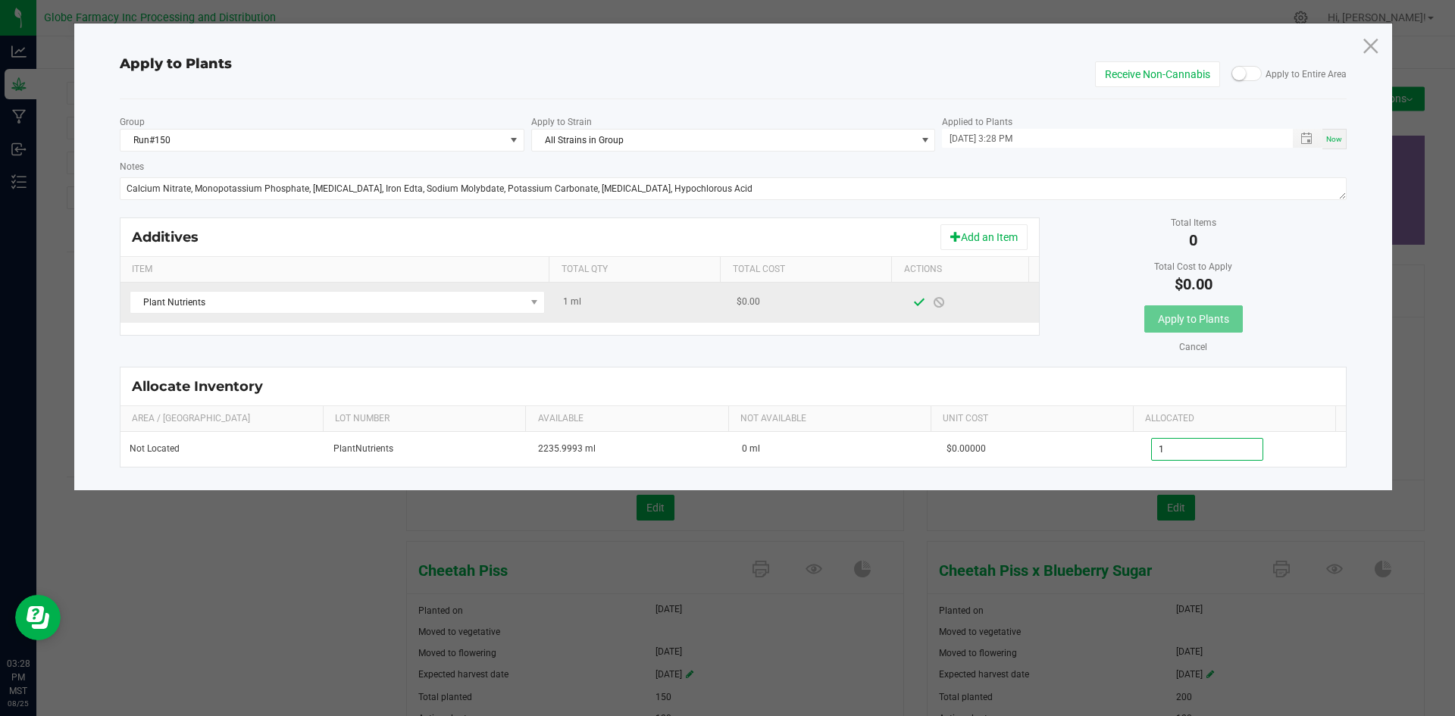
type input "1.0000"
click at [909, 308] on span at bounding box center [919, 302] width 20 height 27
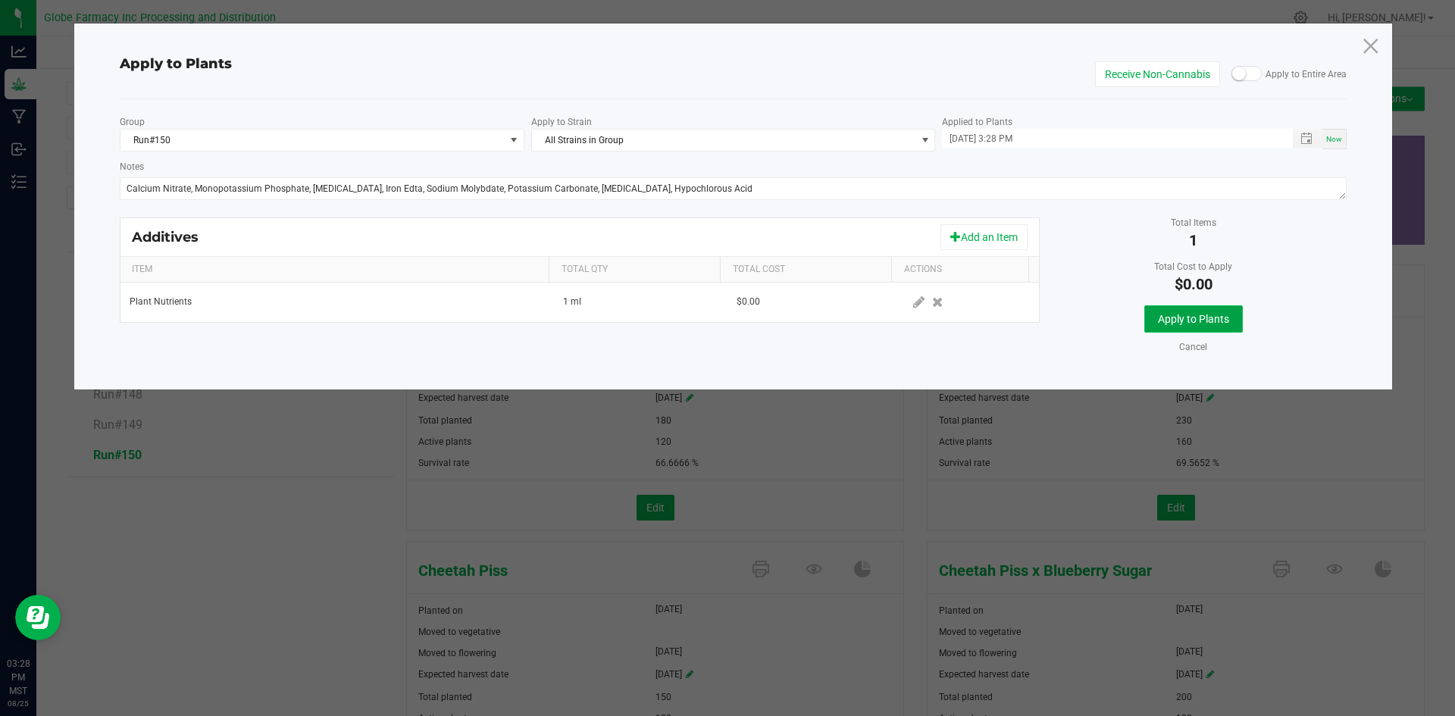
click at [1164, 317] on span "Apply to Plants" at bounding box center [1193, 319] width 71 height 12
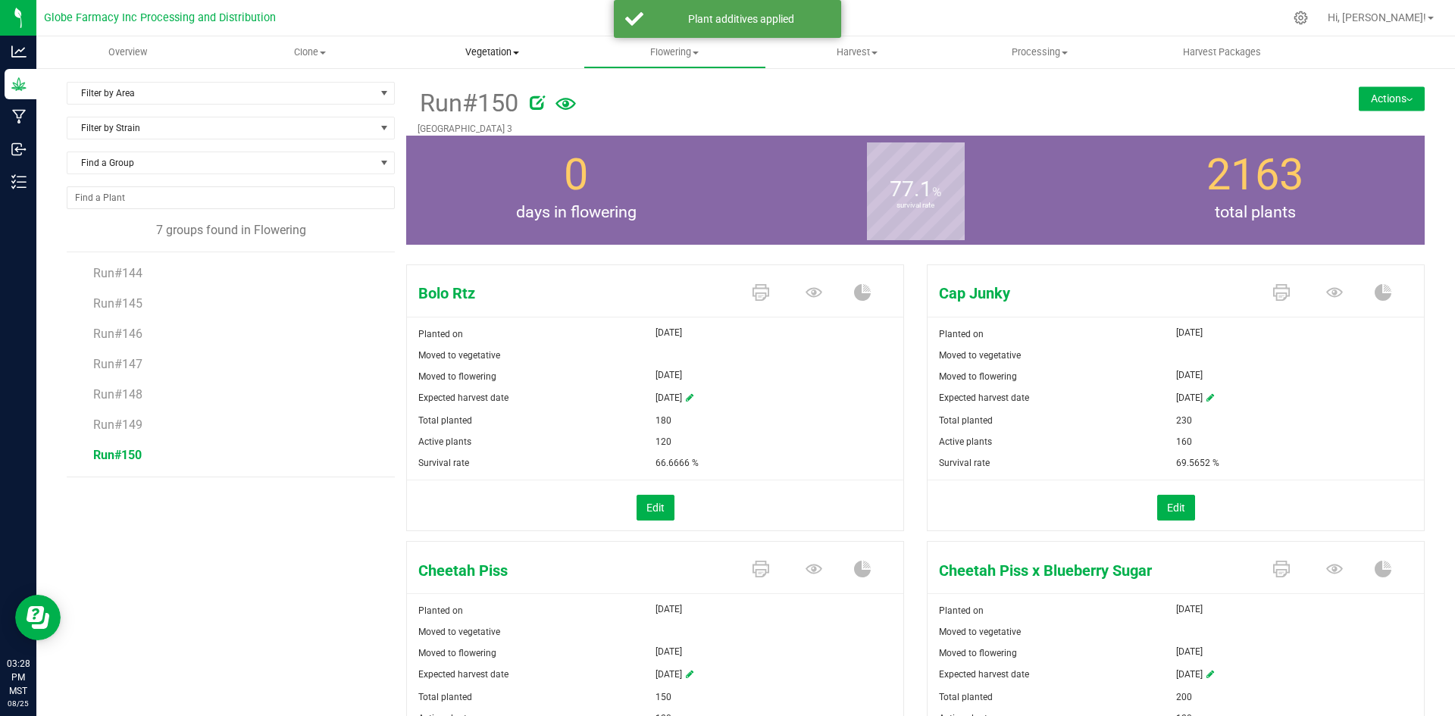
click at [486, 52] on span "Vegetation" at bounding box center [492, 52] width 181 height 14
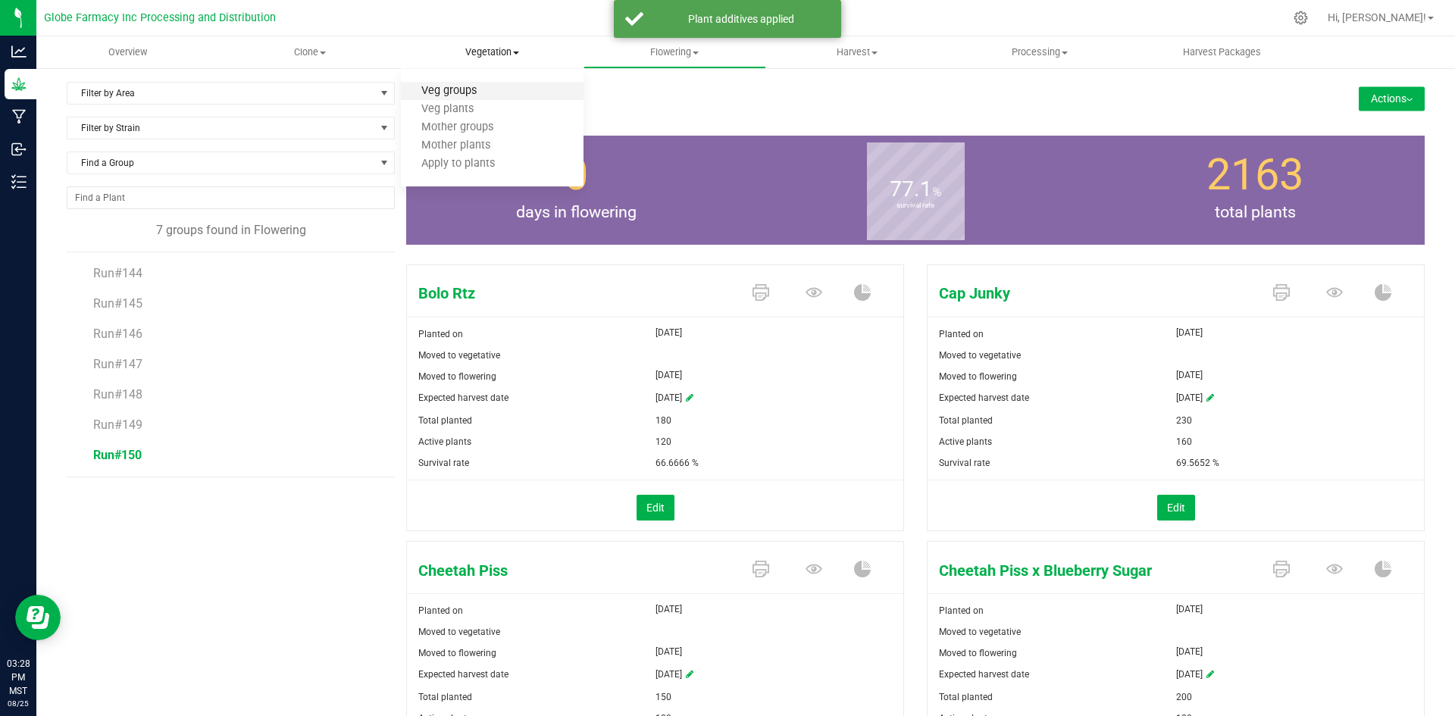
click at [477, 95] on span "Veg groups" at bounding box center [449, 91] width 96 height 13
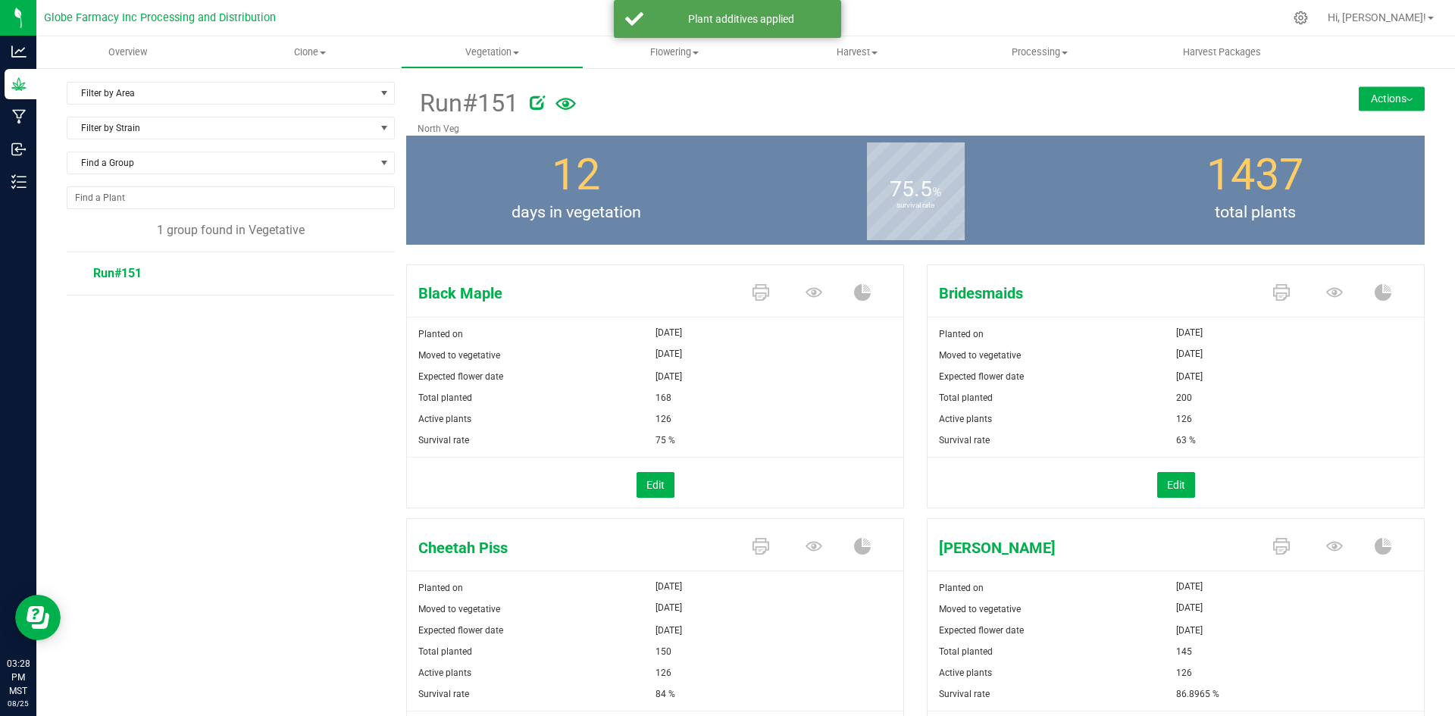
click at [113, 277] on span "Run#151" at bounding box center [117, 273] width 48 height 14
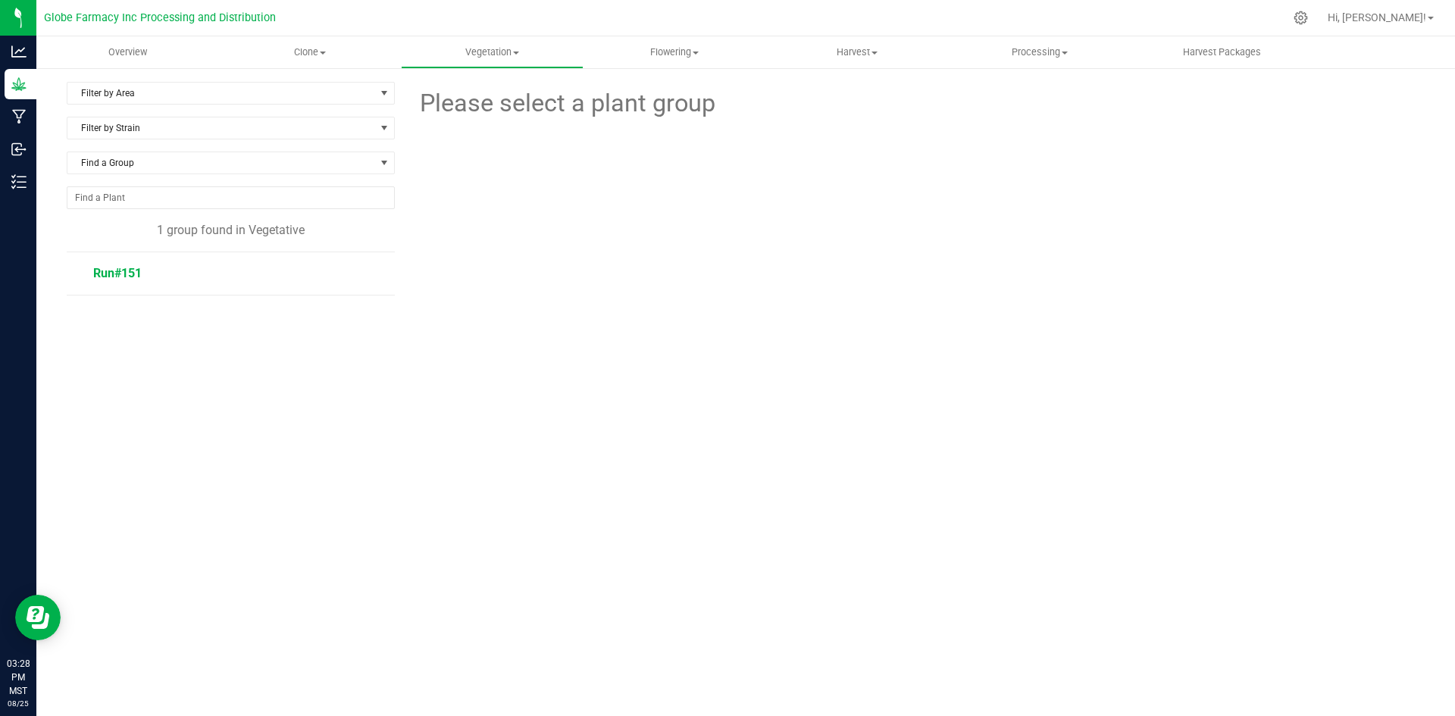
click at [107, 273] on span "Run#151" at bounding box center [117, 273] width 48 height 14
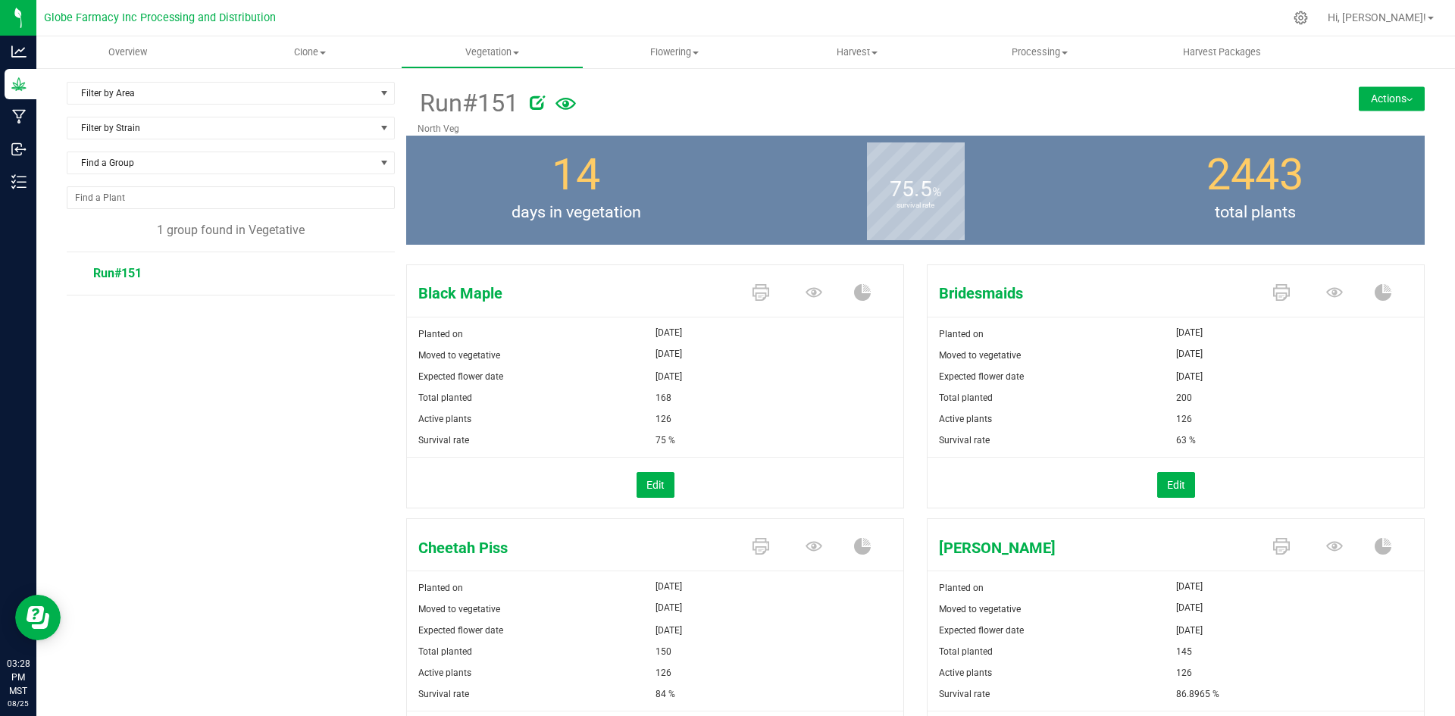
click at [1368, 98] on button "Actions" at bounding box center [1391, 98] width 66 height 24
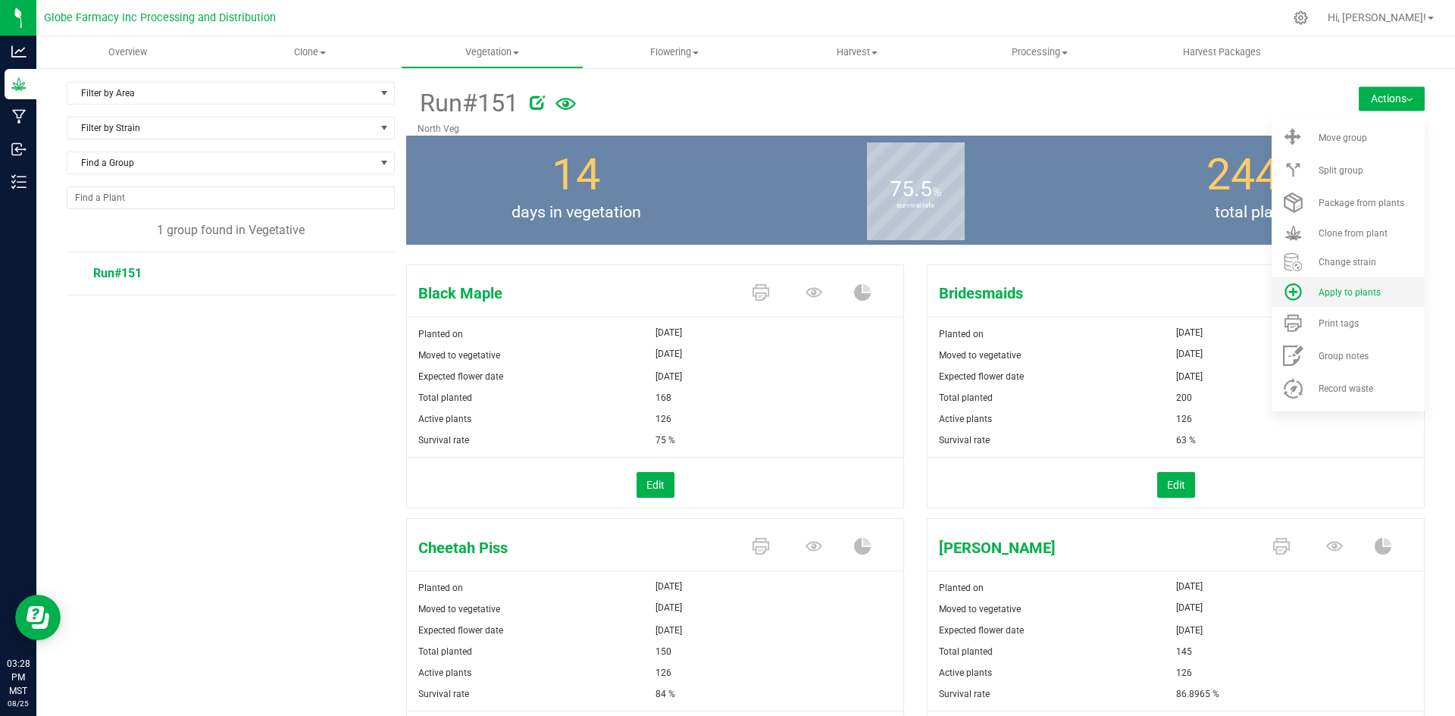
click at [1334, 287] on span "Apply to plants" at bounding box center [1349, 292] width 62 height 11
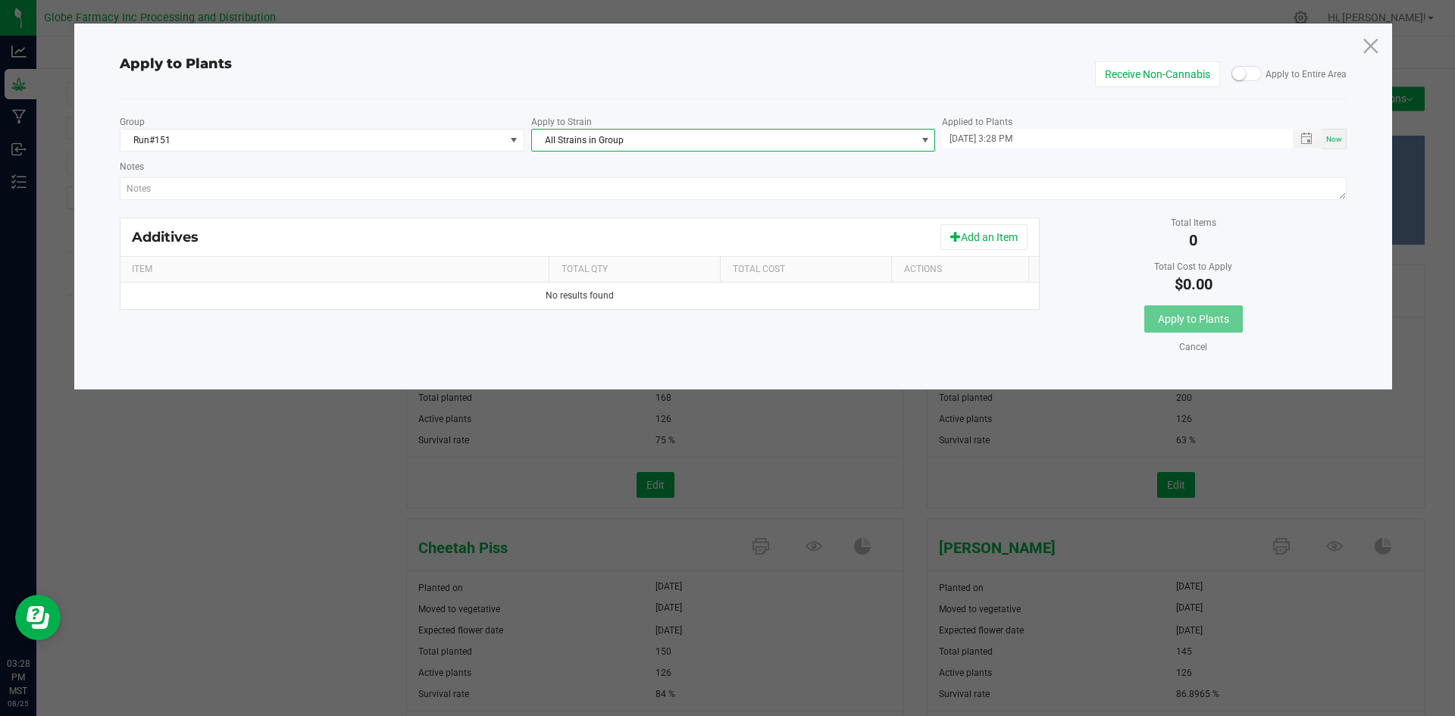
click at [789, 136] on span "All Strains in Group" at bounding box center [724, 140] width 384 height 21
click at [620, 273] on li "Purple Ice Water" at bounding box center [733, 269] width 403 height 21
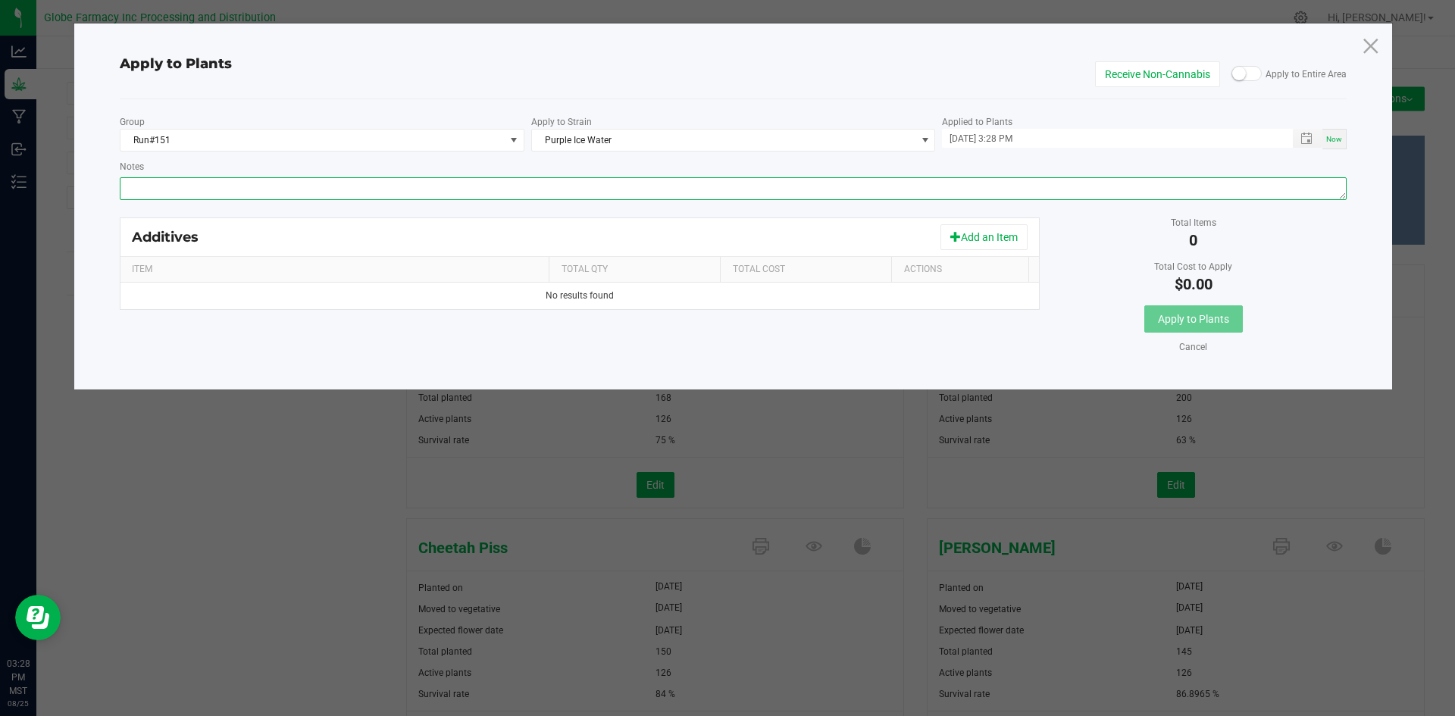
click at [540, 180] on textarea "Notes" at bounding box center [733, 188] width 1227 height 23
paste textarea "Calcium Nitrate, Monopotassium Phosphate, Potassium Sulfate, Iron Edta, Sodium …"
type textarea "Calcium Nitrate, Monopotassium Phosphate, Potassium Sulfate, Iron Edta, Sodium …"
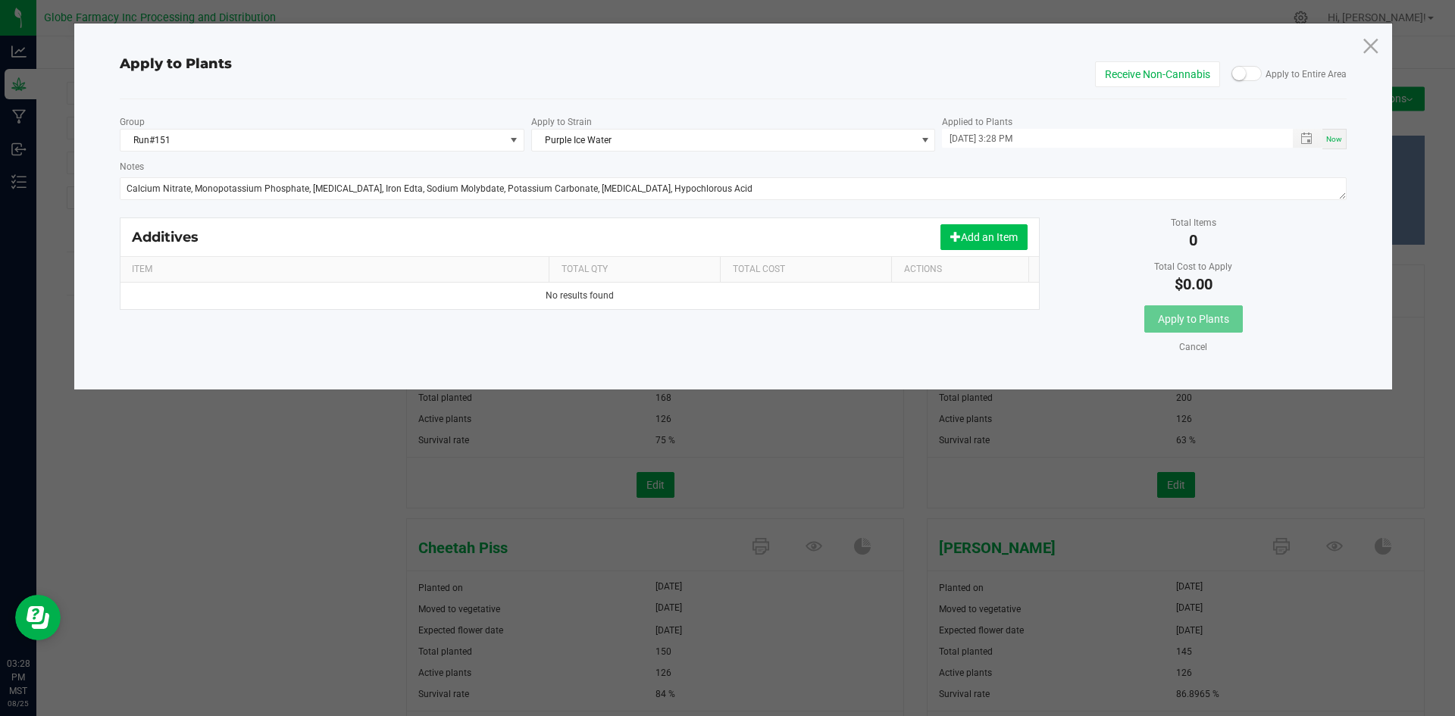
click at [993, 229] on button "Add an Item" at bounding box center [983, 237] width 87 height 26
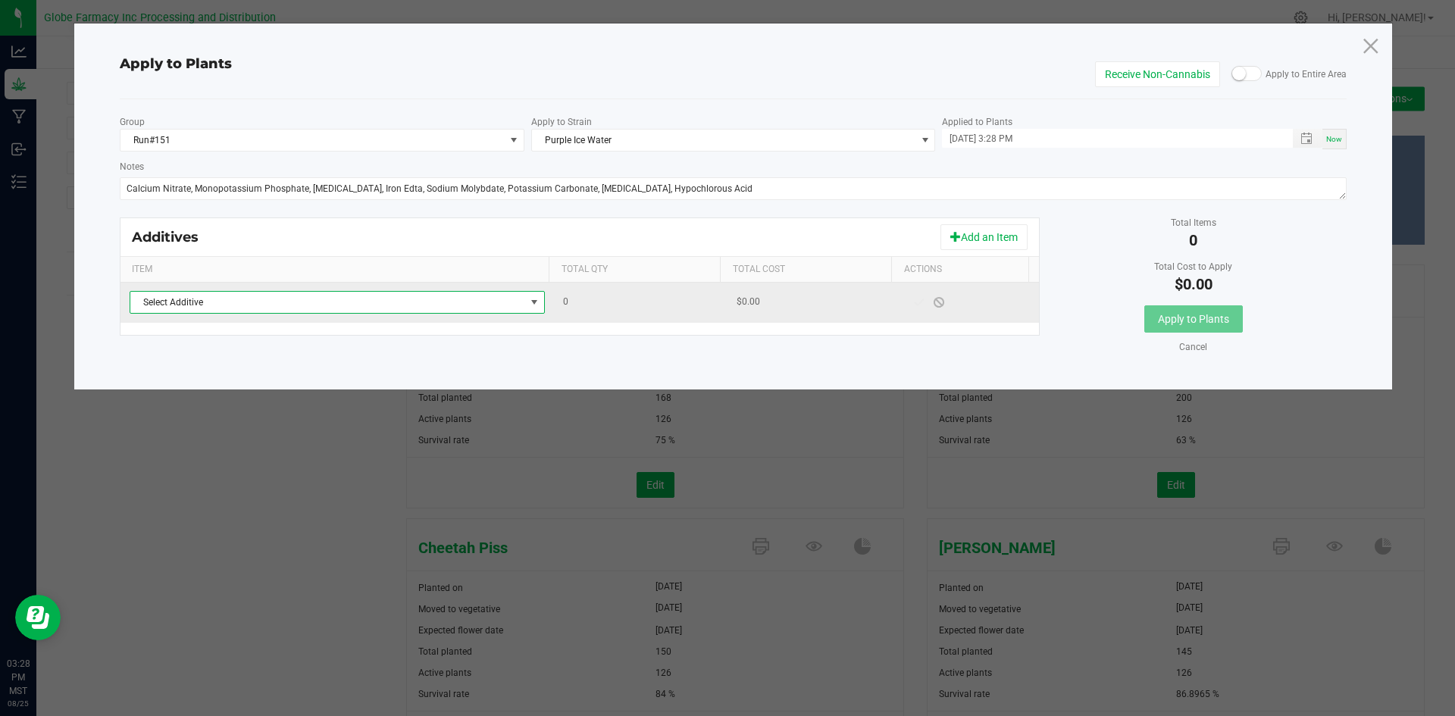
click at [399, 305] on span "Select Additive" at bounding box center [327, 302] width 395 height 21
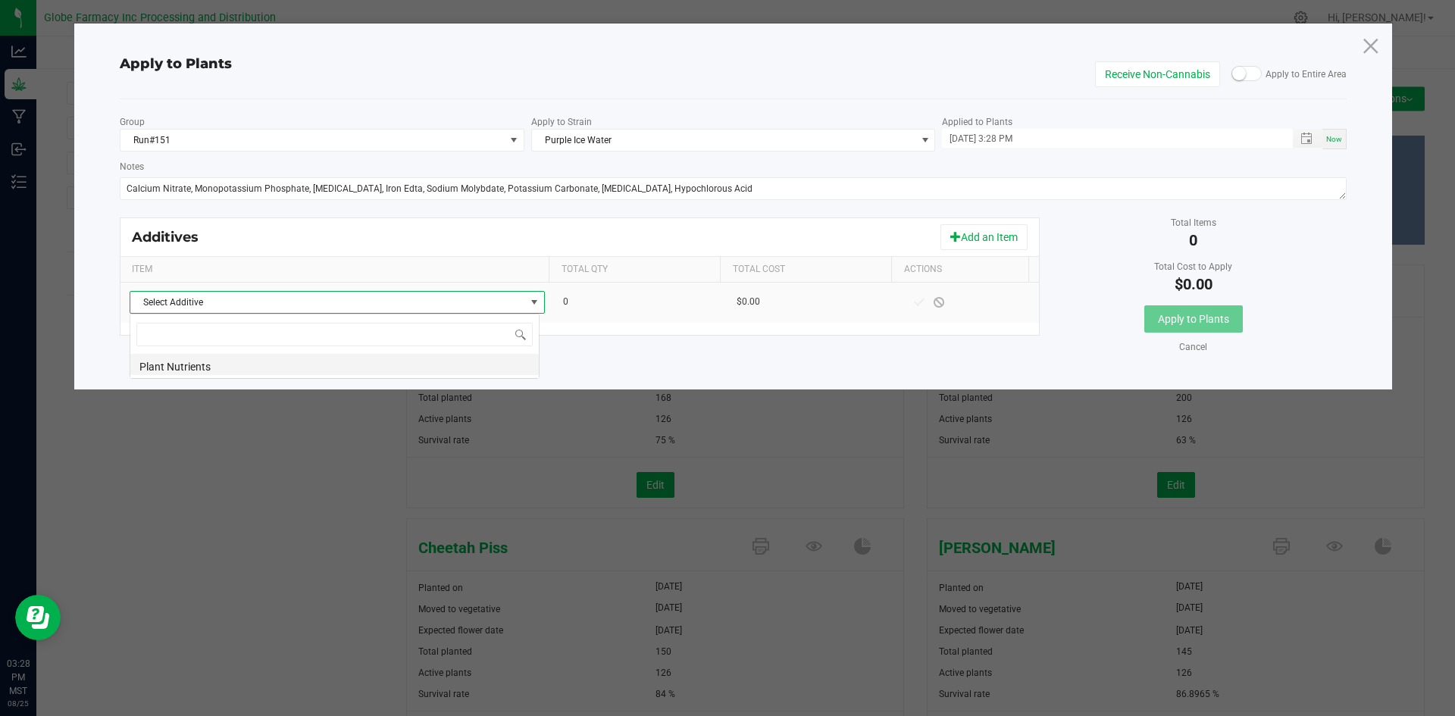
scroll to position [23, 410]
click at [386, 369] on li "Plant Nutrients" at bounding box center [334, 364] width 408 height 21
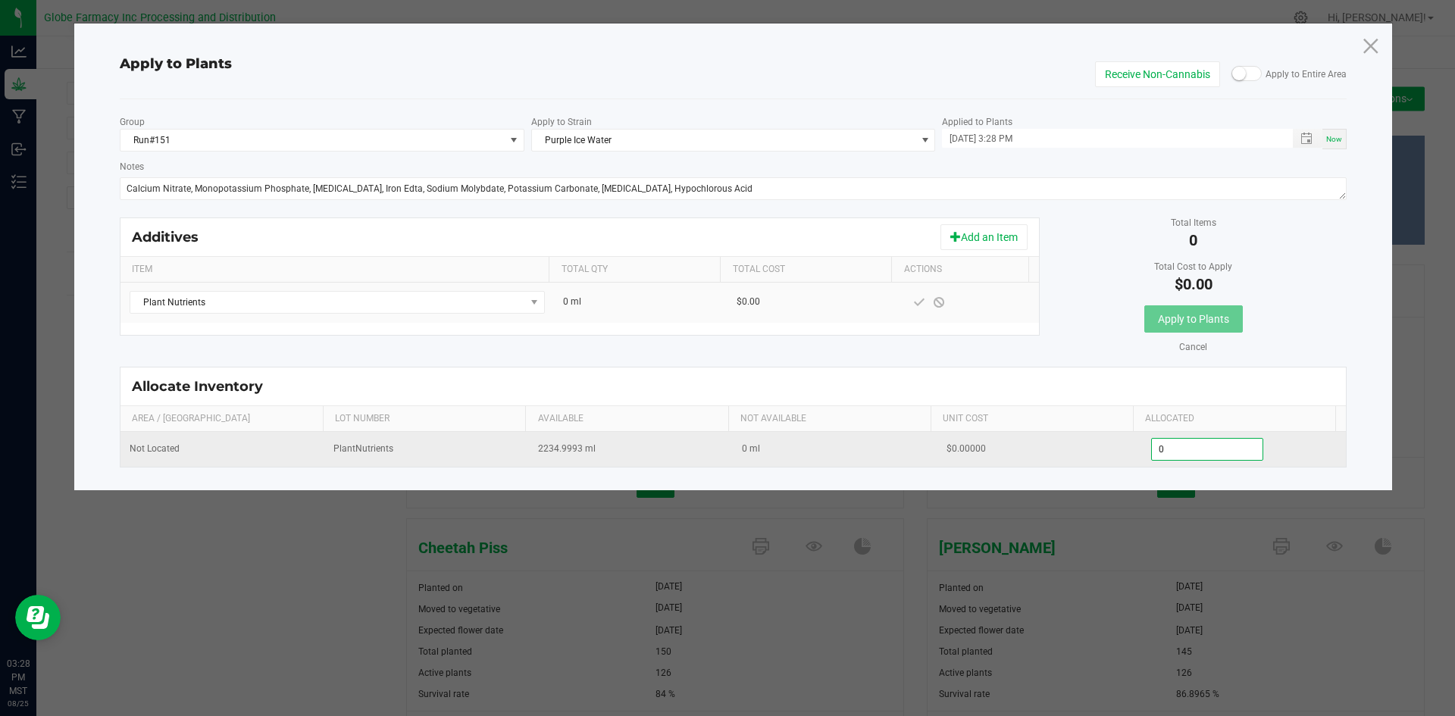
click at [1189, 442] on input "0" at bounding box center [1206, 449] width 111 height 21
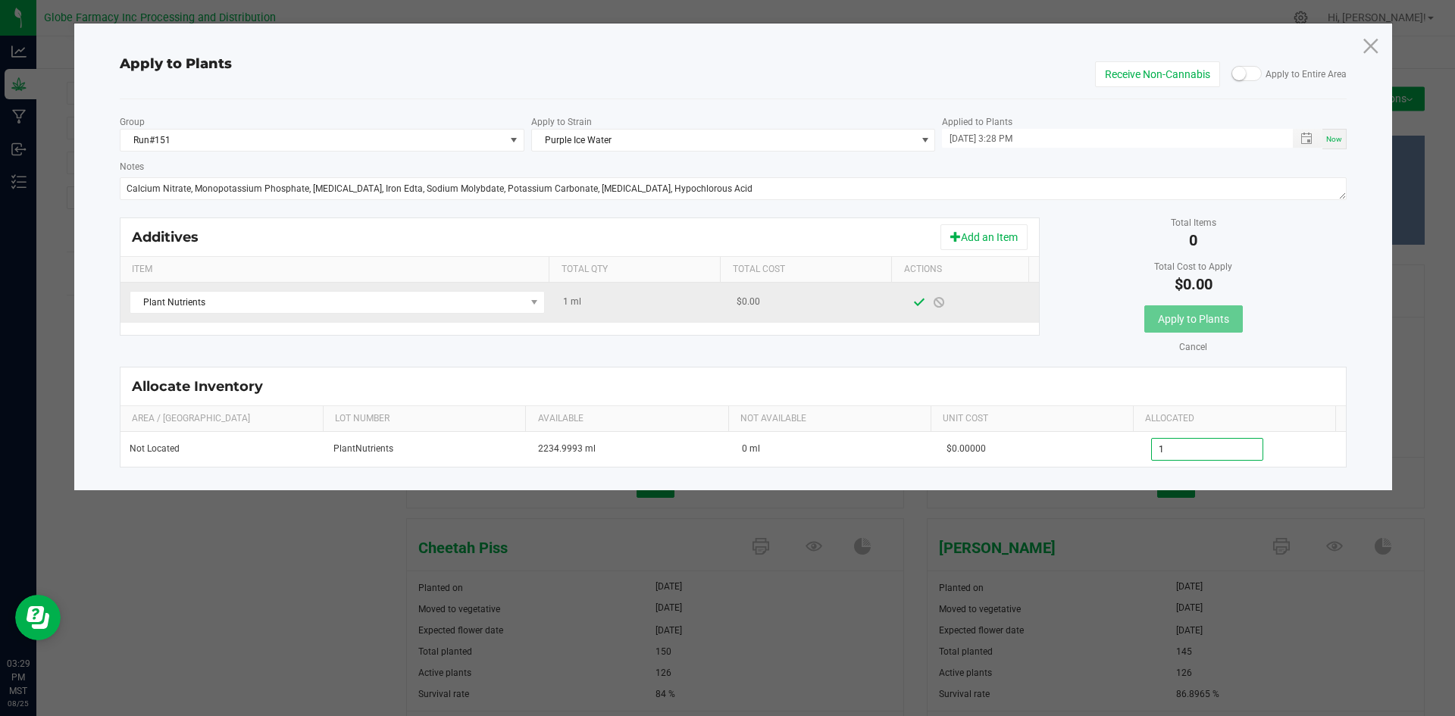
type input "1.0000"
click at [914, 303] on span at bounding box center [919, 302] width 12 height 12
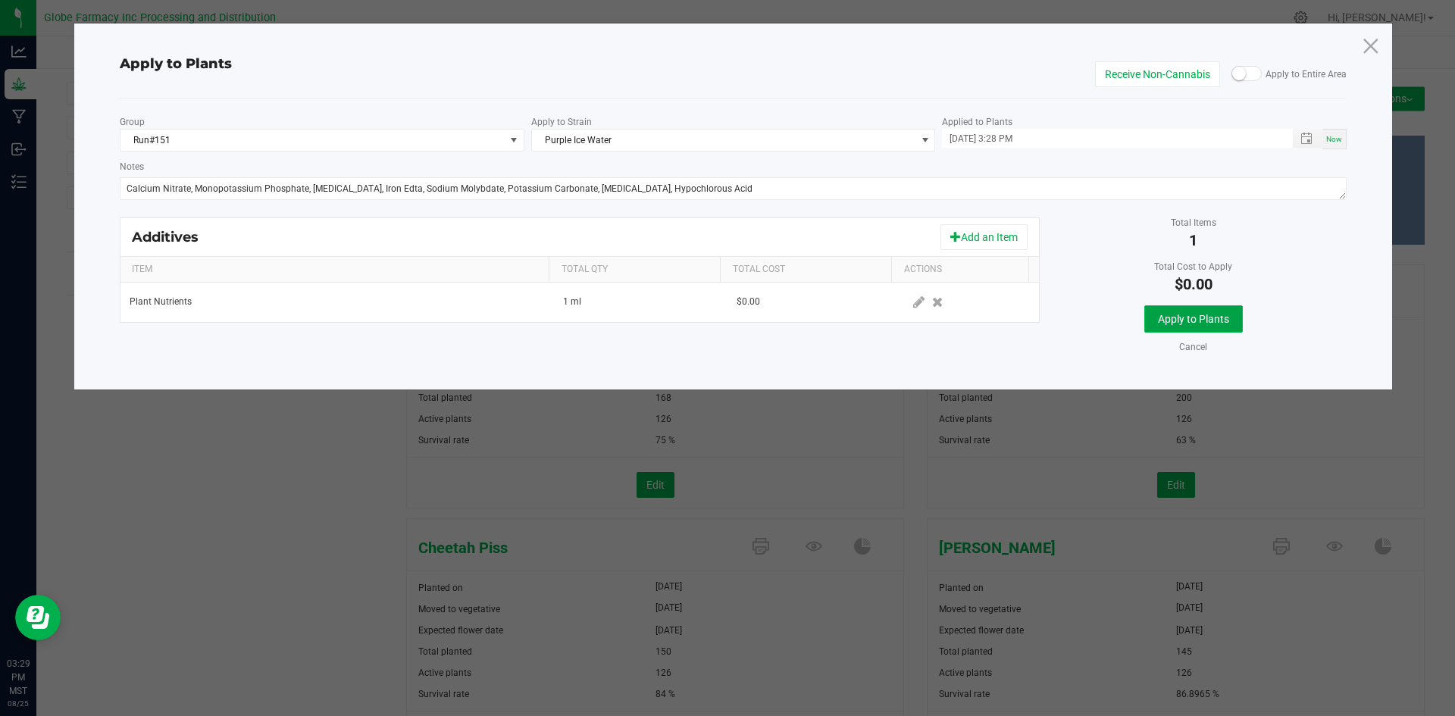
click at [1193, 315] on span "Apply to Plants" at bounding box center [1193, 319] width 71 height 12
